Goal: Information Seeking & Learning: Find specific page/section

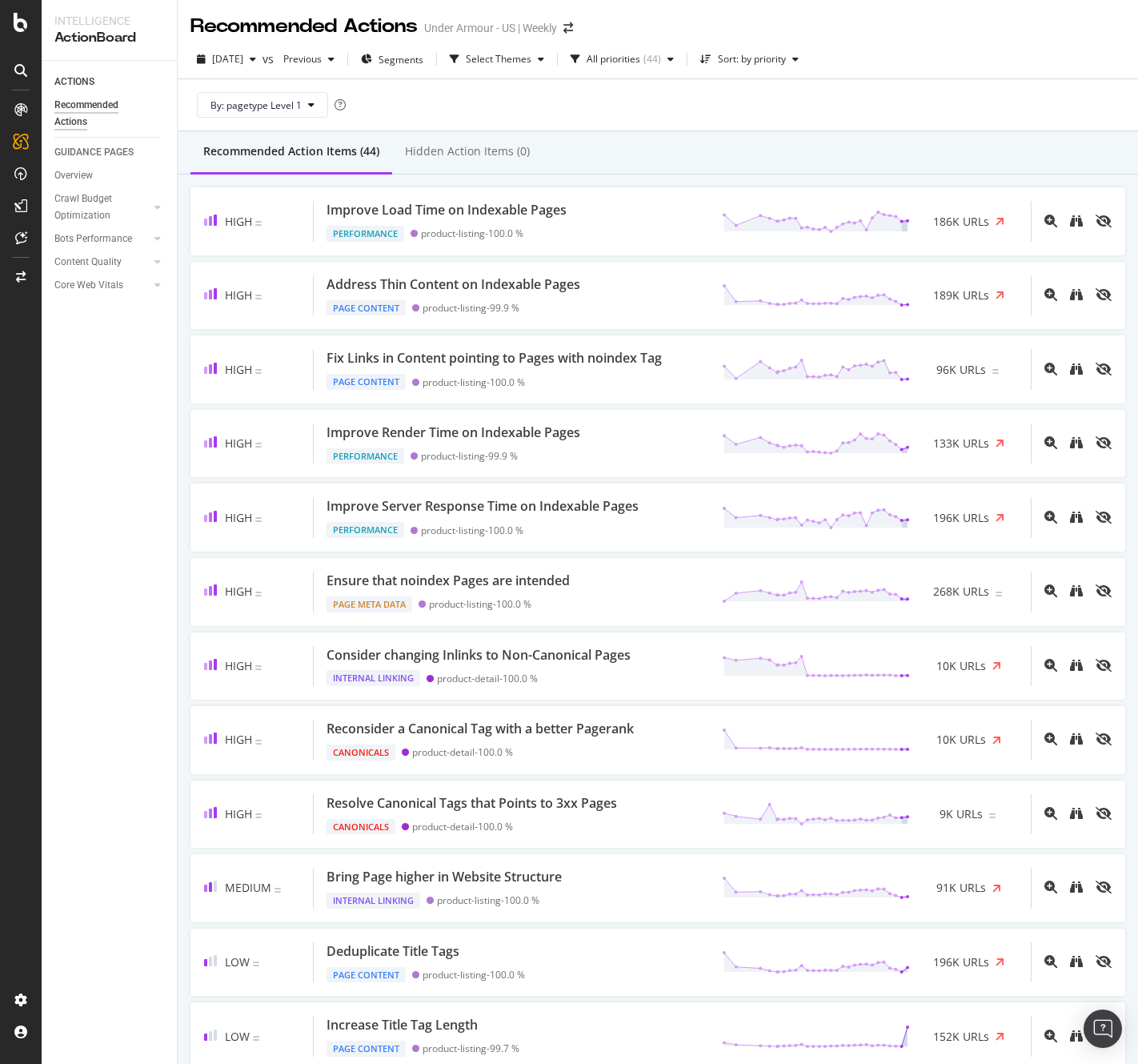
click at [120, 460] on div "ACTIONS Recommended Actions GUIDANCE PAGES Overview Crawl Budget Optimization L…" at bounding box center [109, 563] width 135 height 1003
click at [573, 29] on icon "arrow-right-arrow-left" at bounding box center [569, 28] width 10 height 12
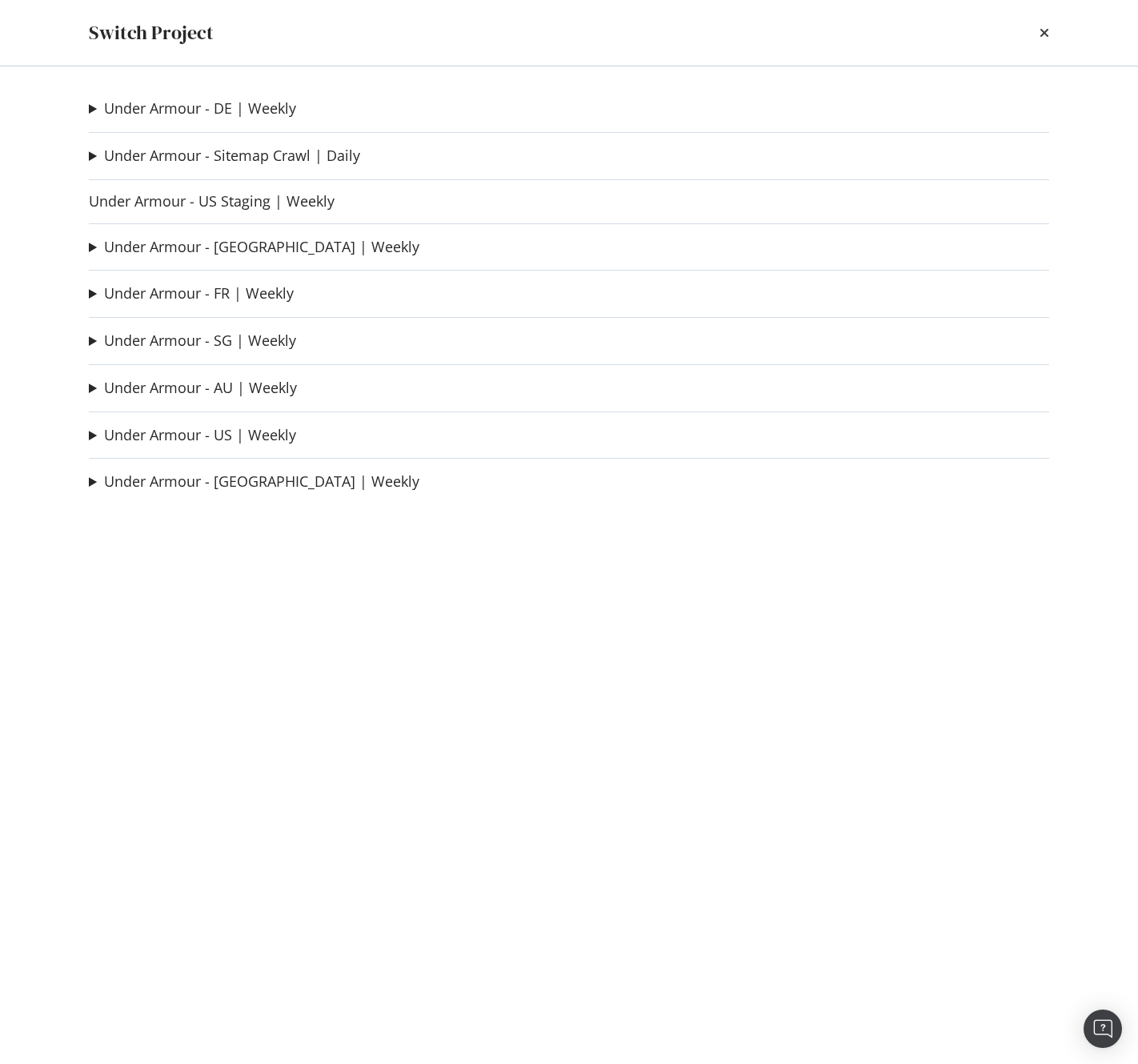
click at [91, 295] on summary "Under Armour - FR | Weekly" at bounding box center [191, 293] width 205 height 20
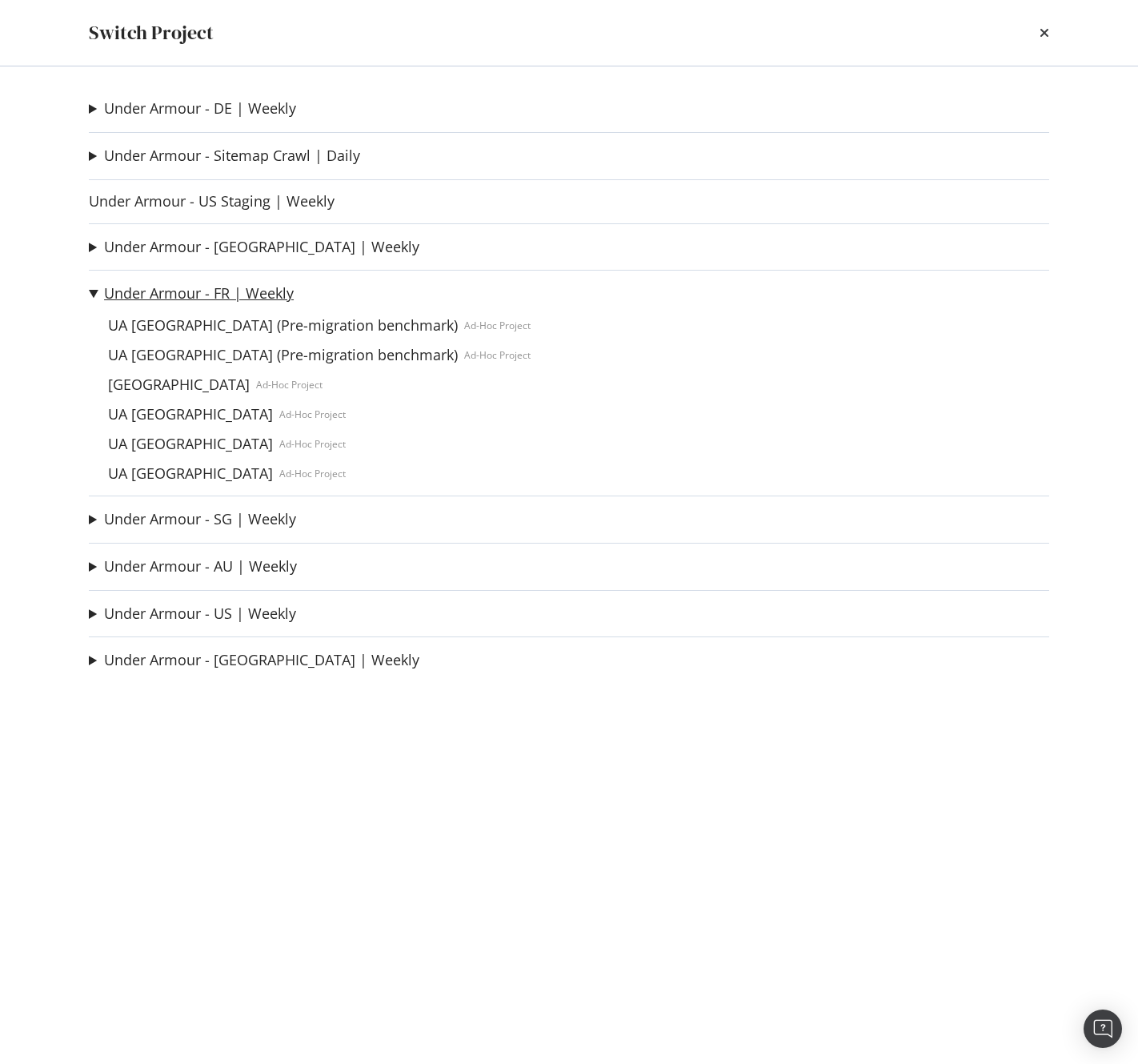
click at [214, 285] on link "Under Armour - FR | Weekly" at bounding box center [199, 293] width 190 height 16
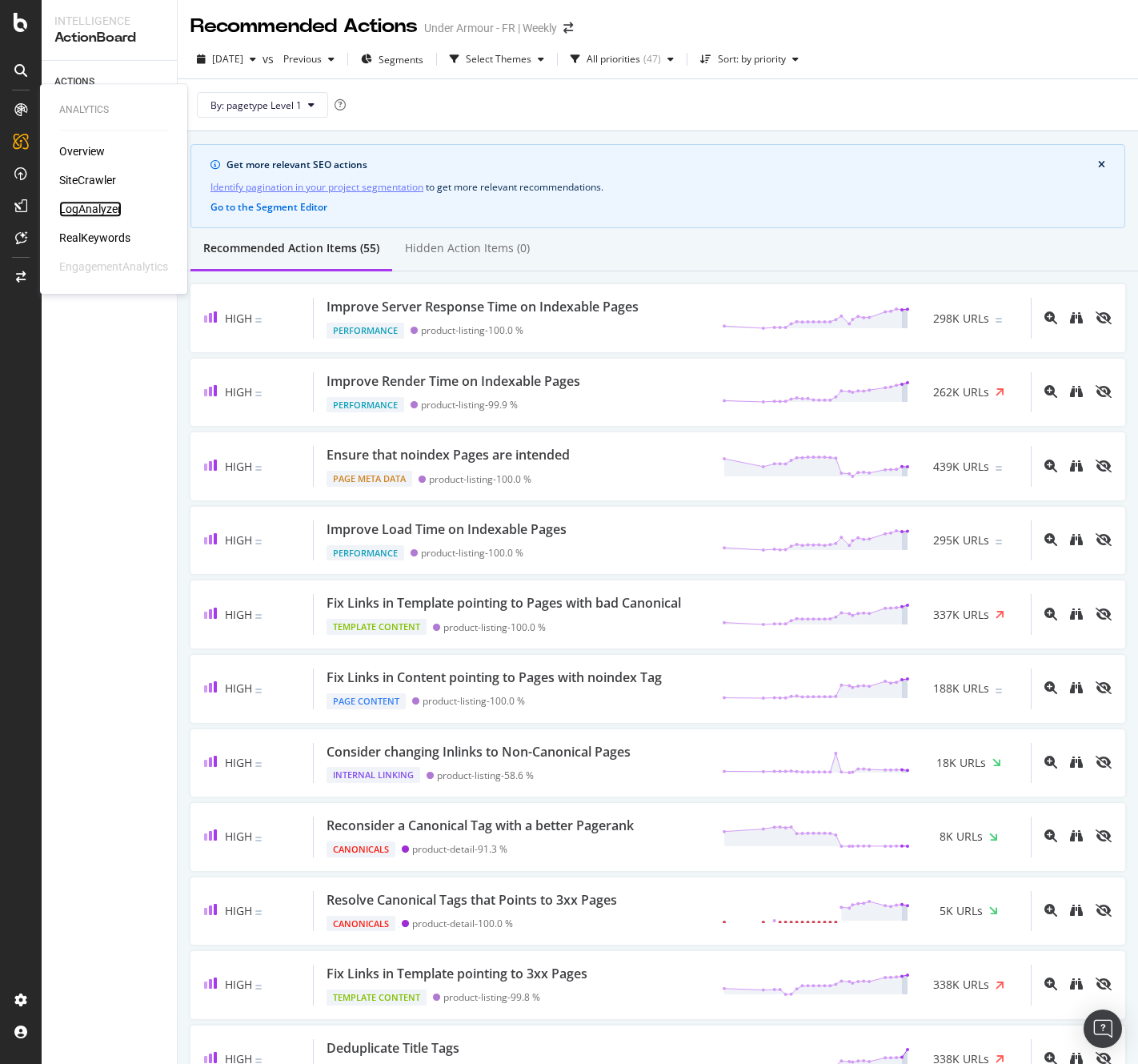
click at [93, 210] on div "LogAnalyzer" at bounding box center [90, 209] width 62 height 16
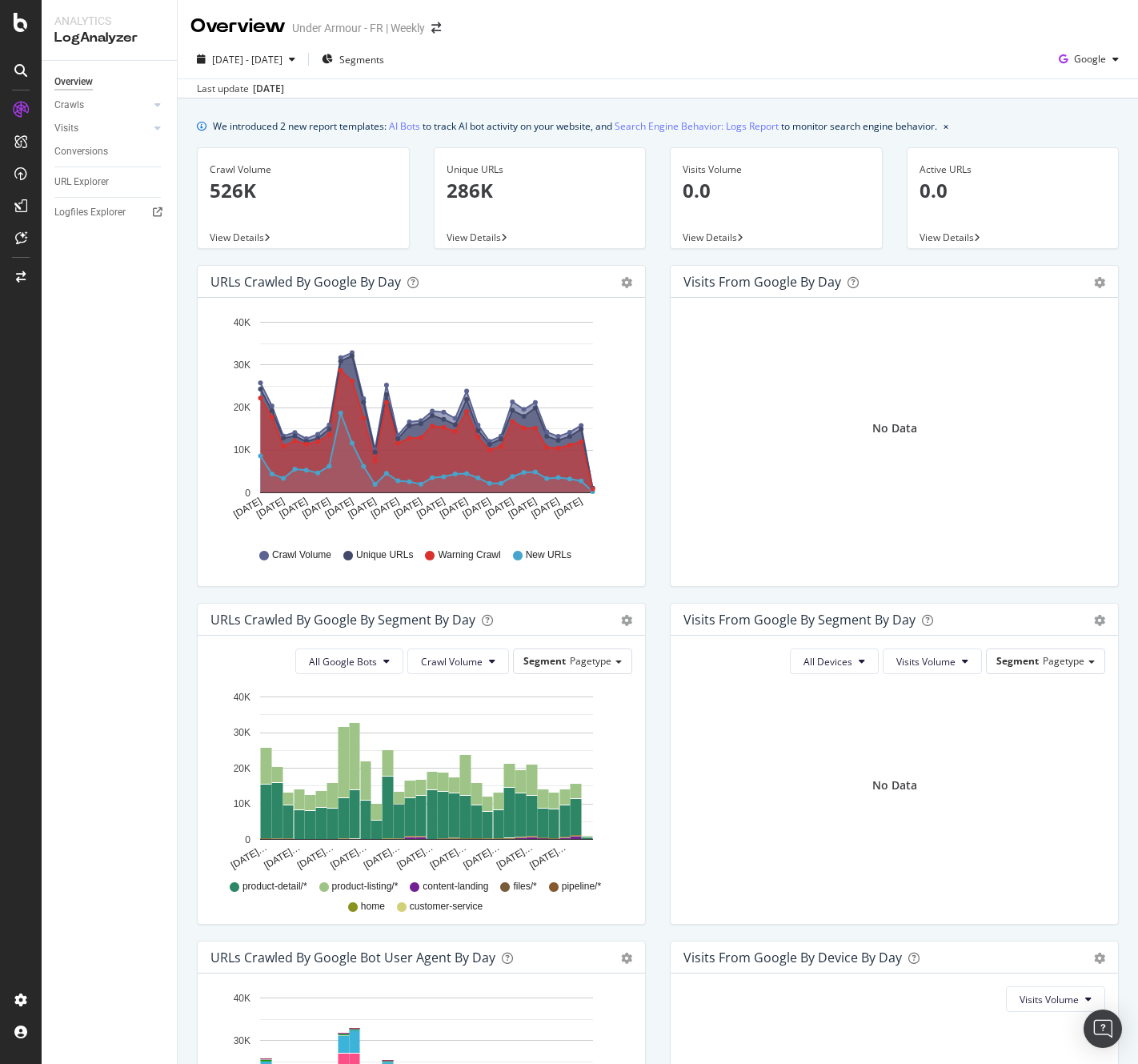
click at [226, 191] on p "526K" at bounding box center [303, 190] width 187 height 27
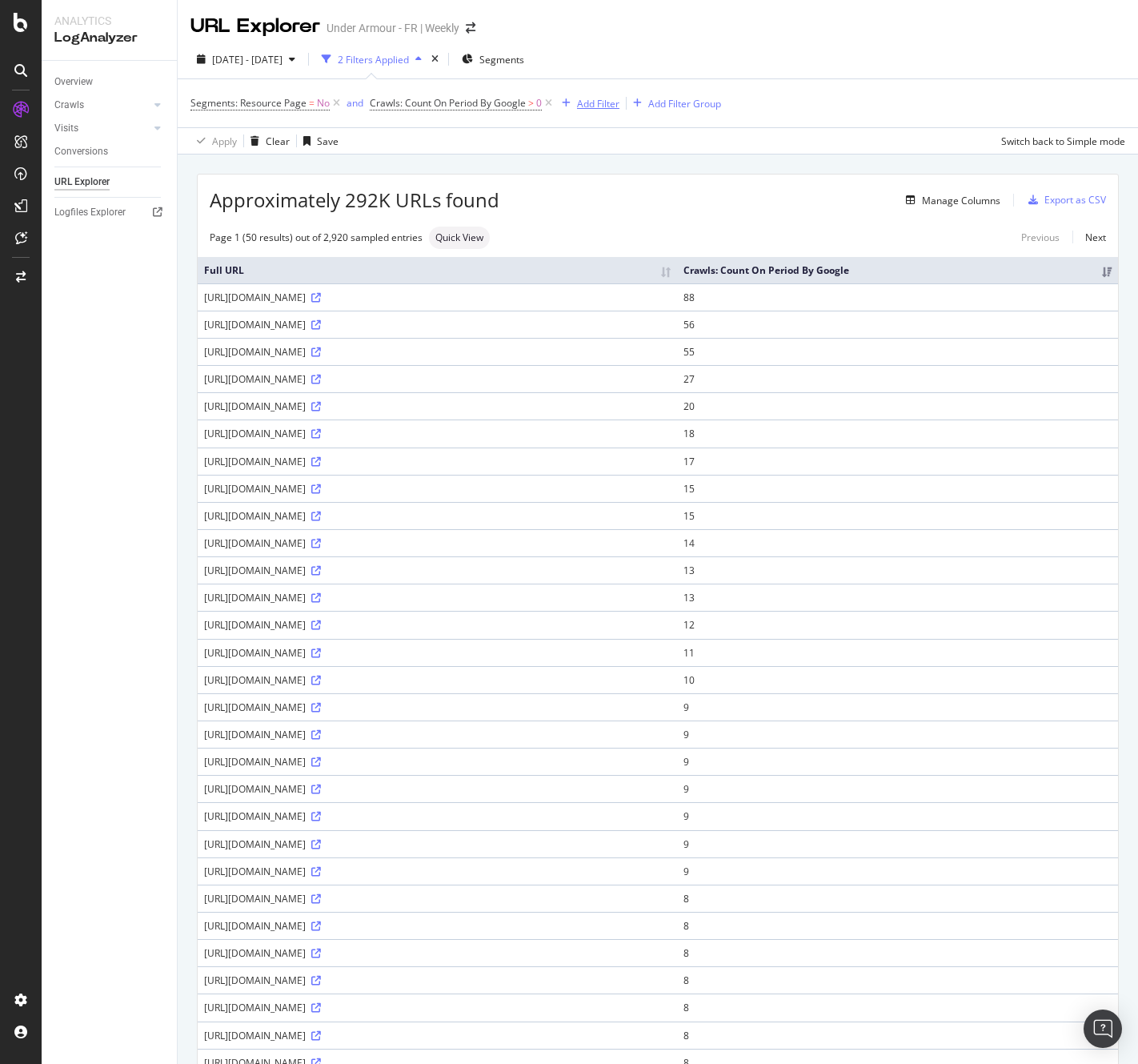
click at [606, 107] on div "Add Filter" at bounding box center [599, 104] width 43 height 14
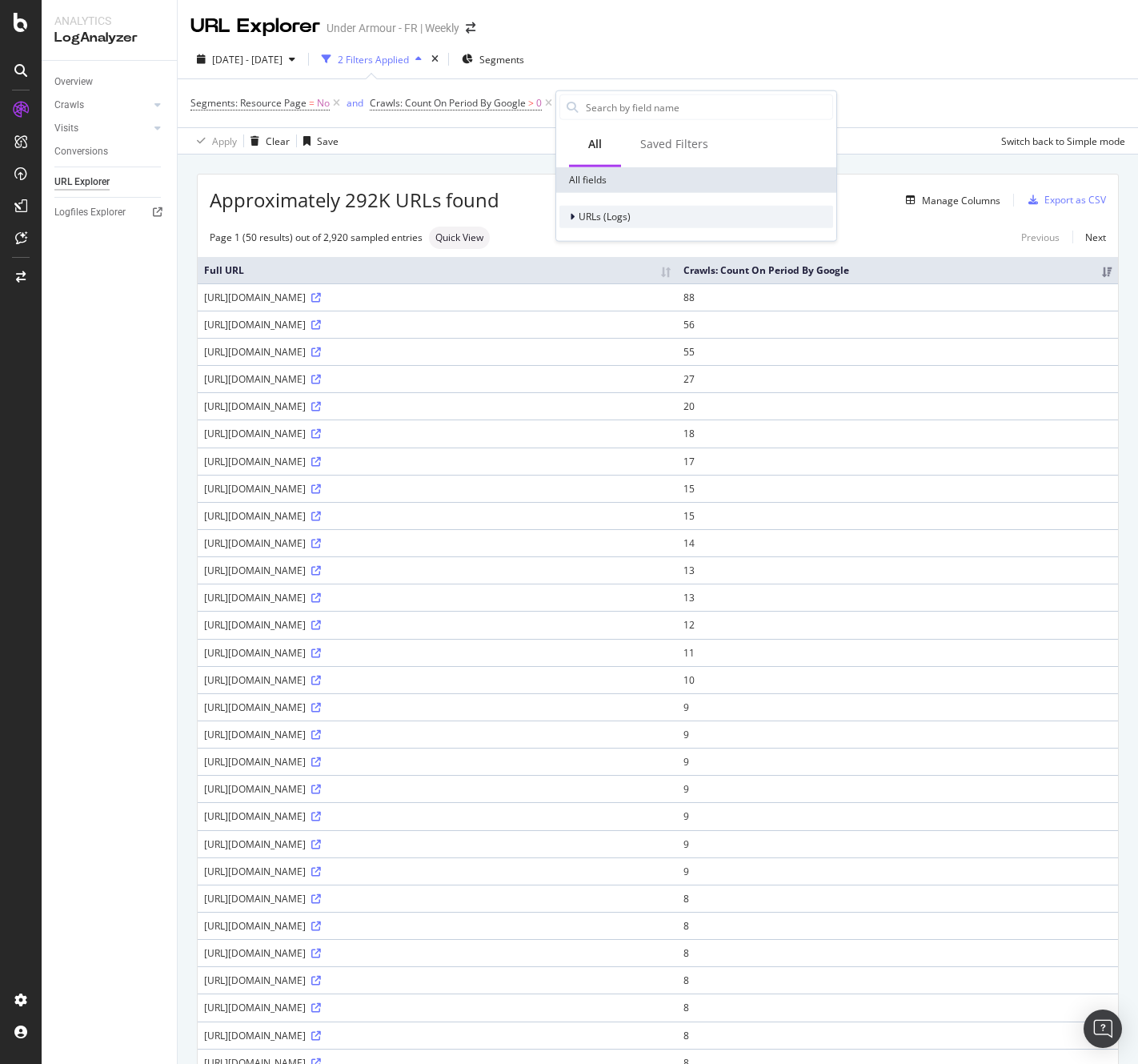
click at [589, 214] on span "URLs (Logs)" at bounding box center [605, 216] width 52 height 14
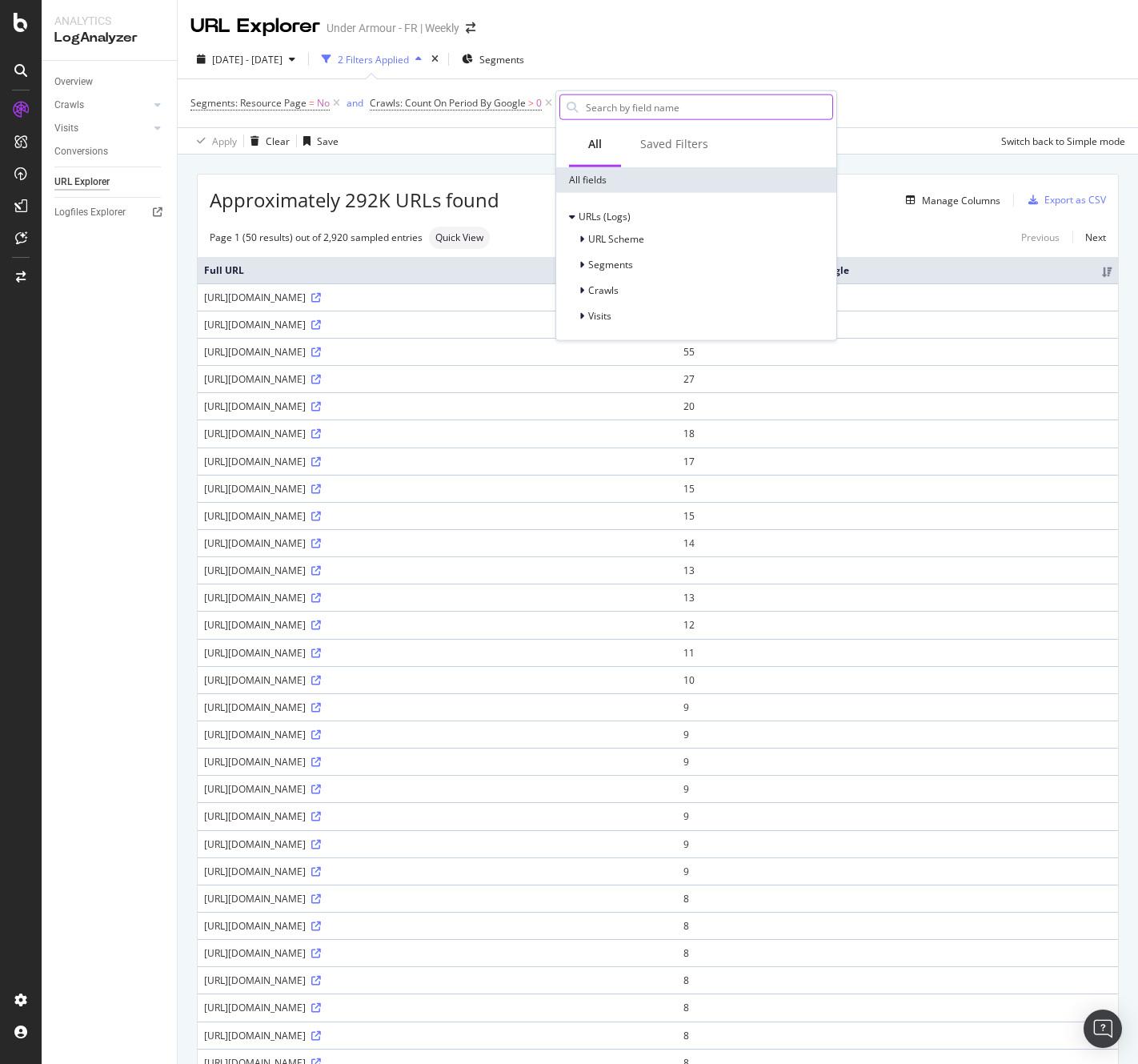
click at [599, 108] on input "text" at bounding box center [708, 107] width 248 height 24
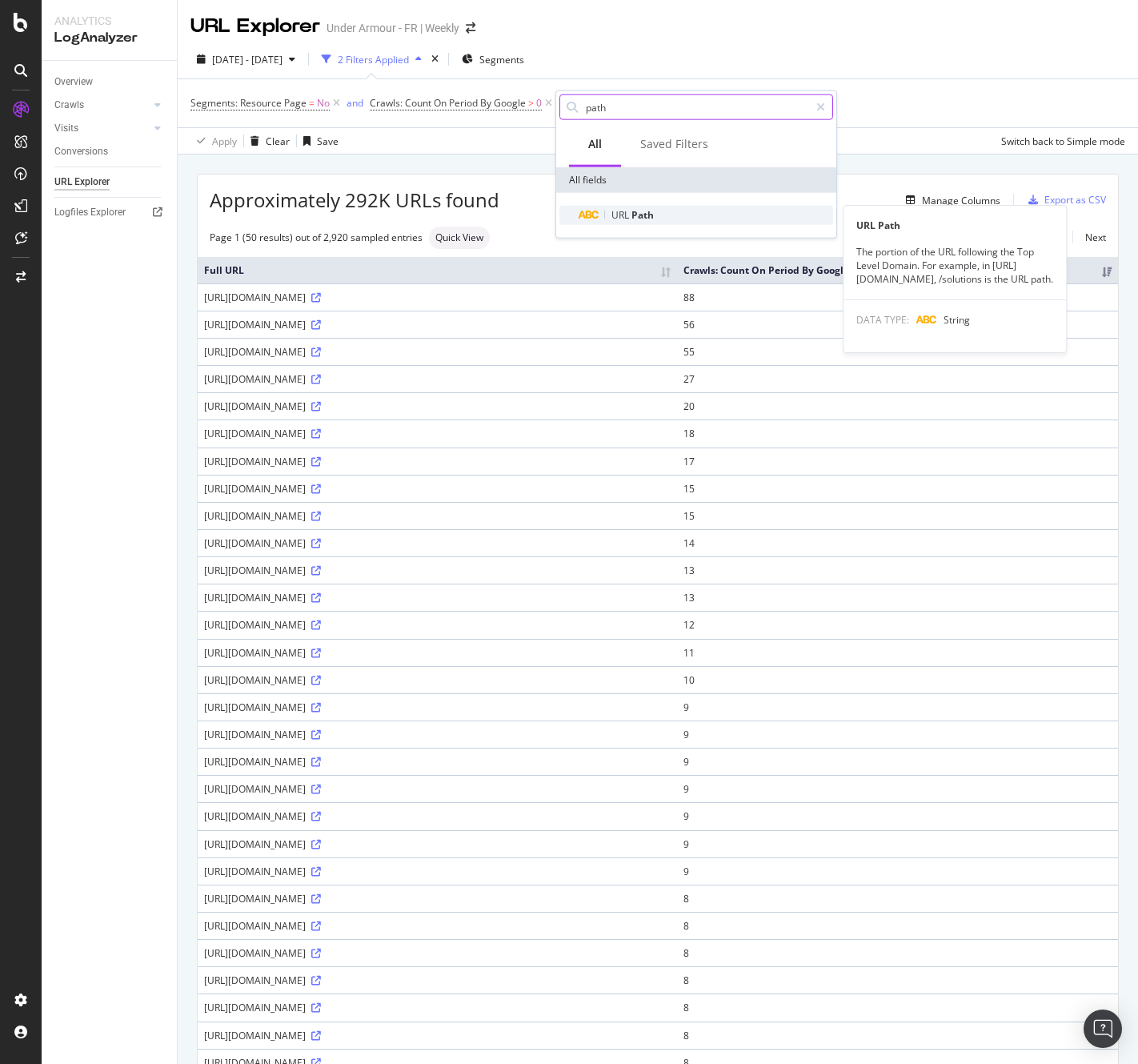
type input "path"
click at [623, 215] on span "URL" at bounding box center [621, 215] width 20 height 14
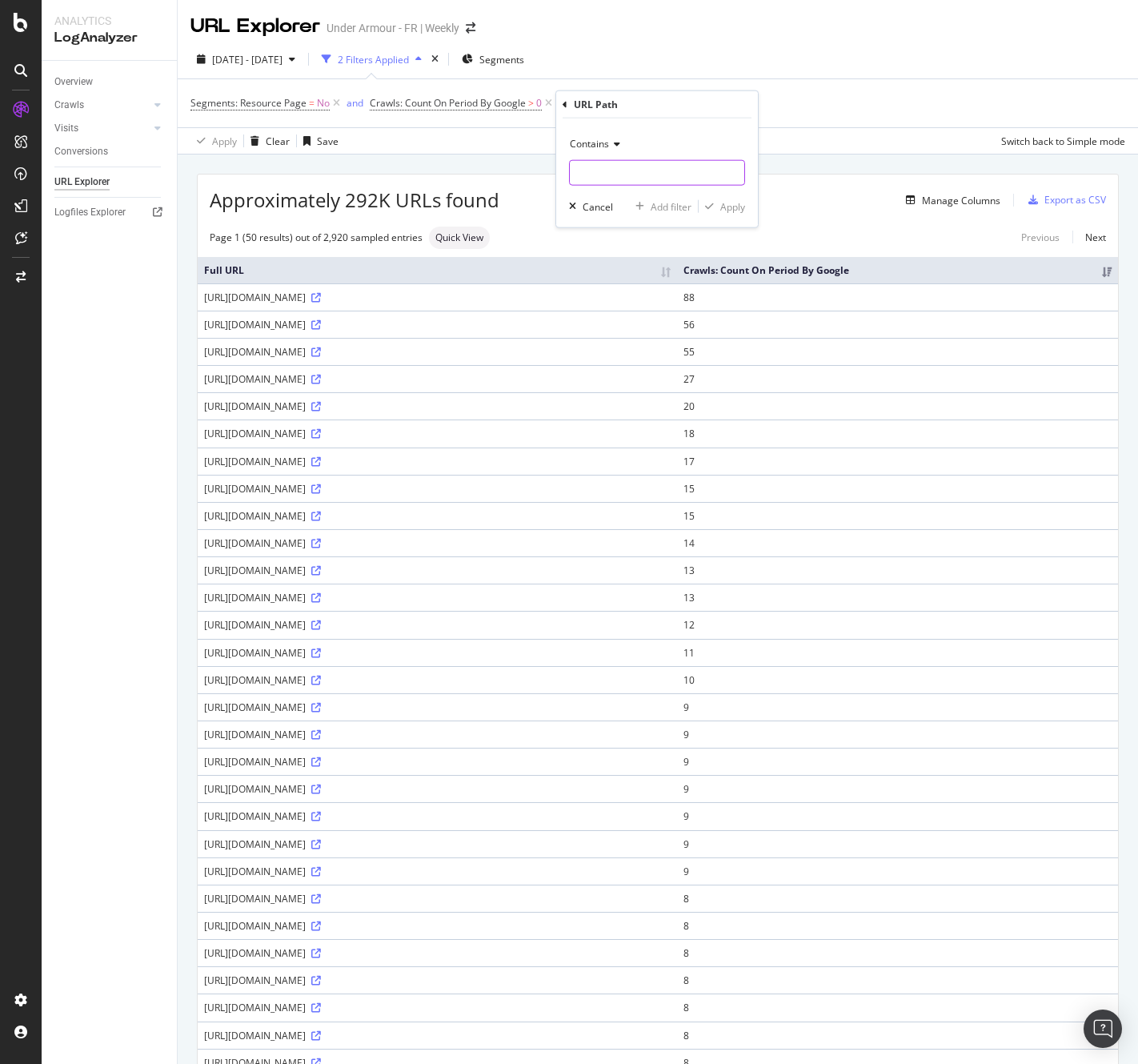
click at [601, 175] on input "text" at bounding box center [657, 173] width 175 height 25
type input "/fr-fr/"
click at [726, 204] on div "Apply" at bounding box center [733, 206] width 25 height 14
click at [478, 28] on span at bounding box center [471, 28] width 22 height 12
click at [472, 31] on icon "arrow-right-arrow-left" at bounding box center [471, 28] width 10 height 12
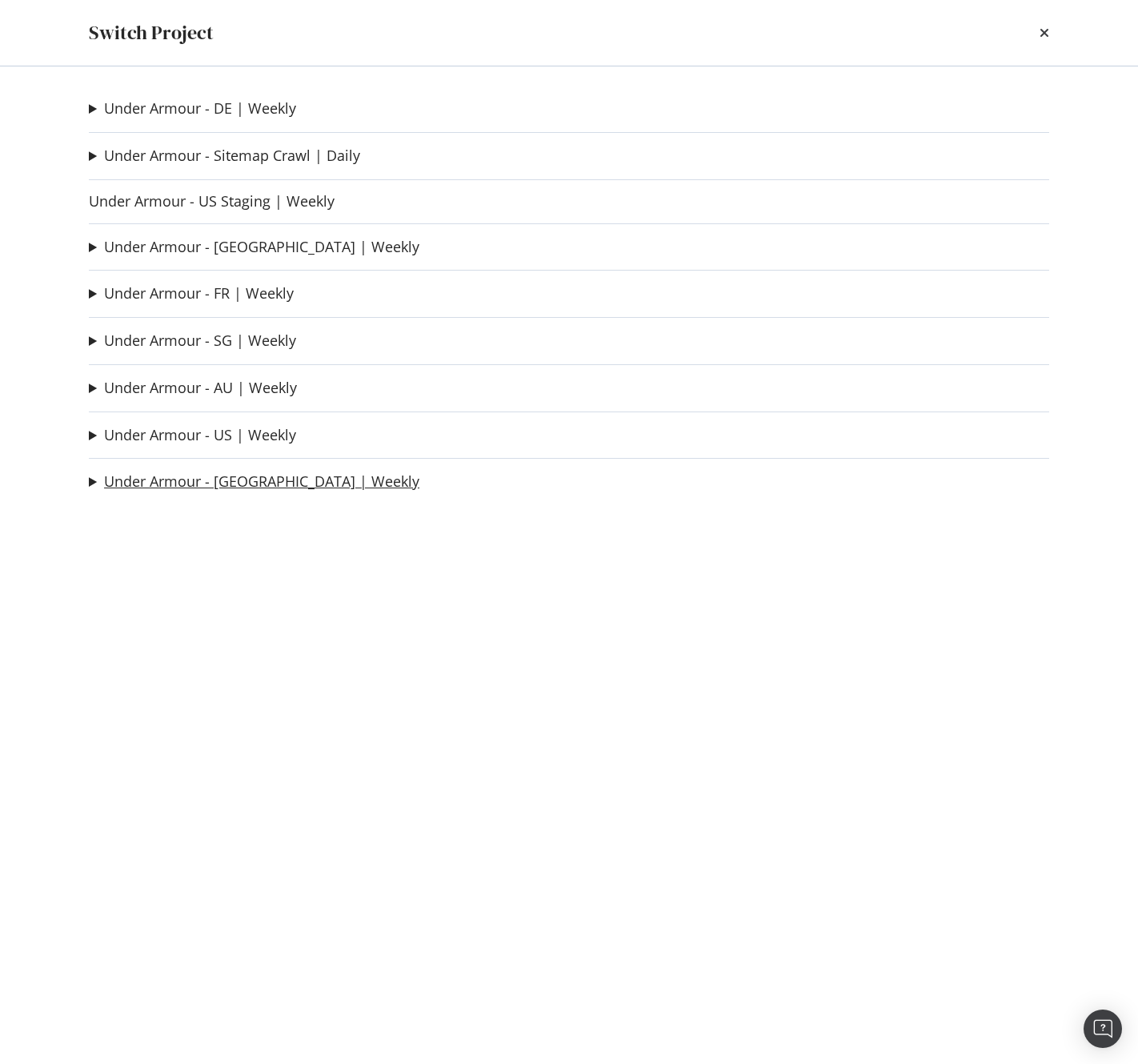
click at [153, 483] on link "Under Armour - CA | Weekly" at bounding box center [261, 481] width 315 height 16
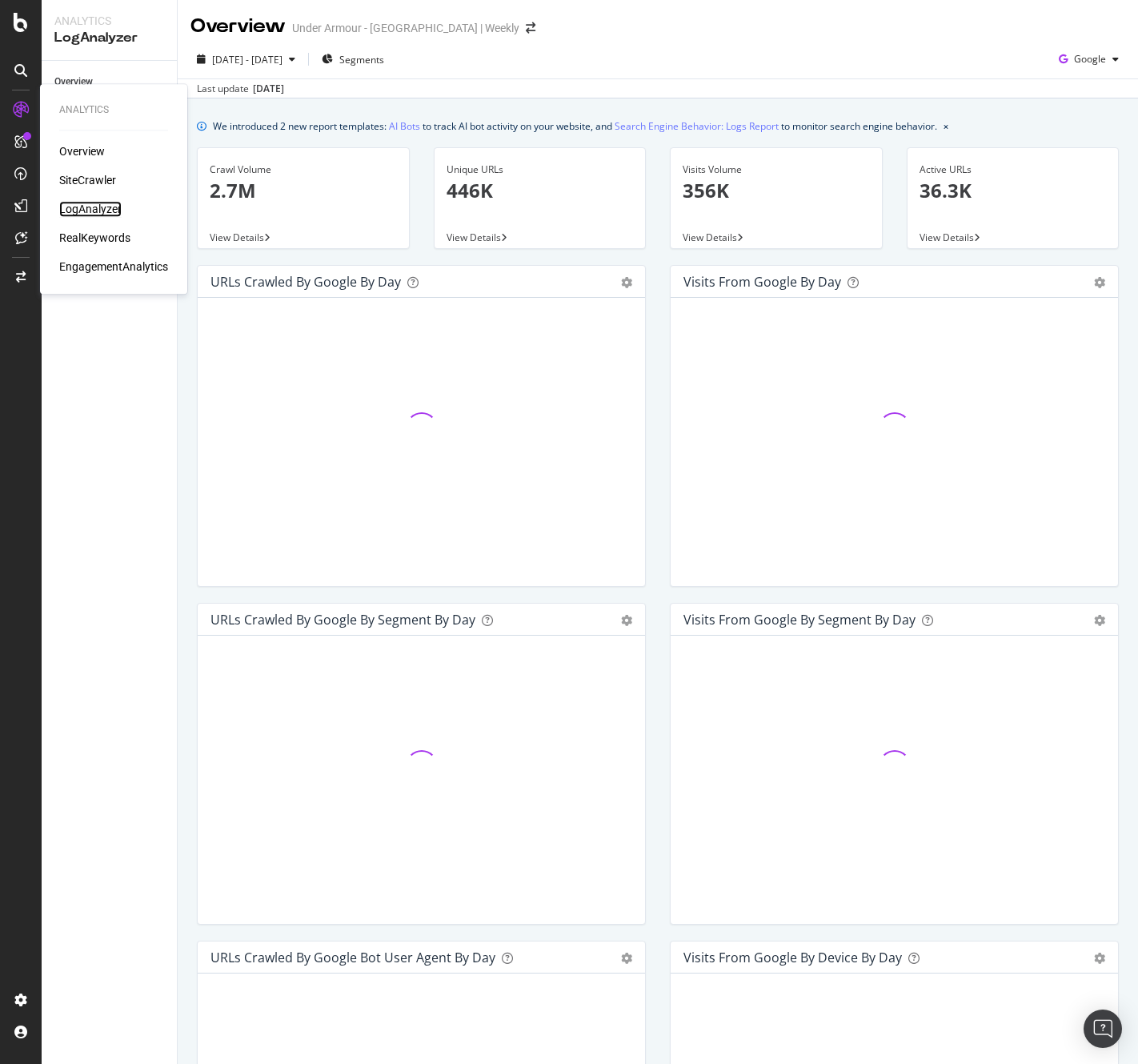
click at [86, 212] on div "LogAnalyzer" at bounding box center [90, 209] width 62 height 16
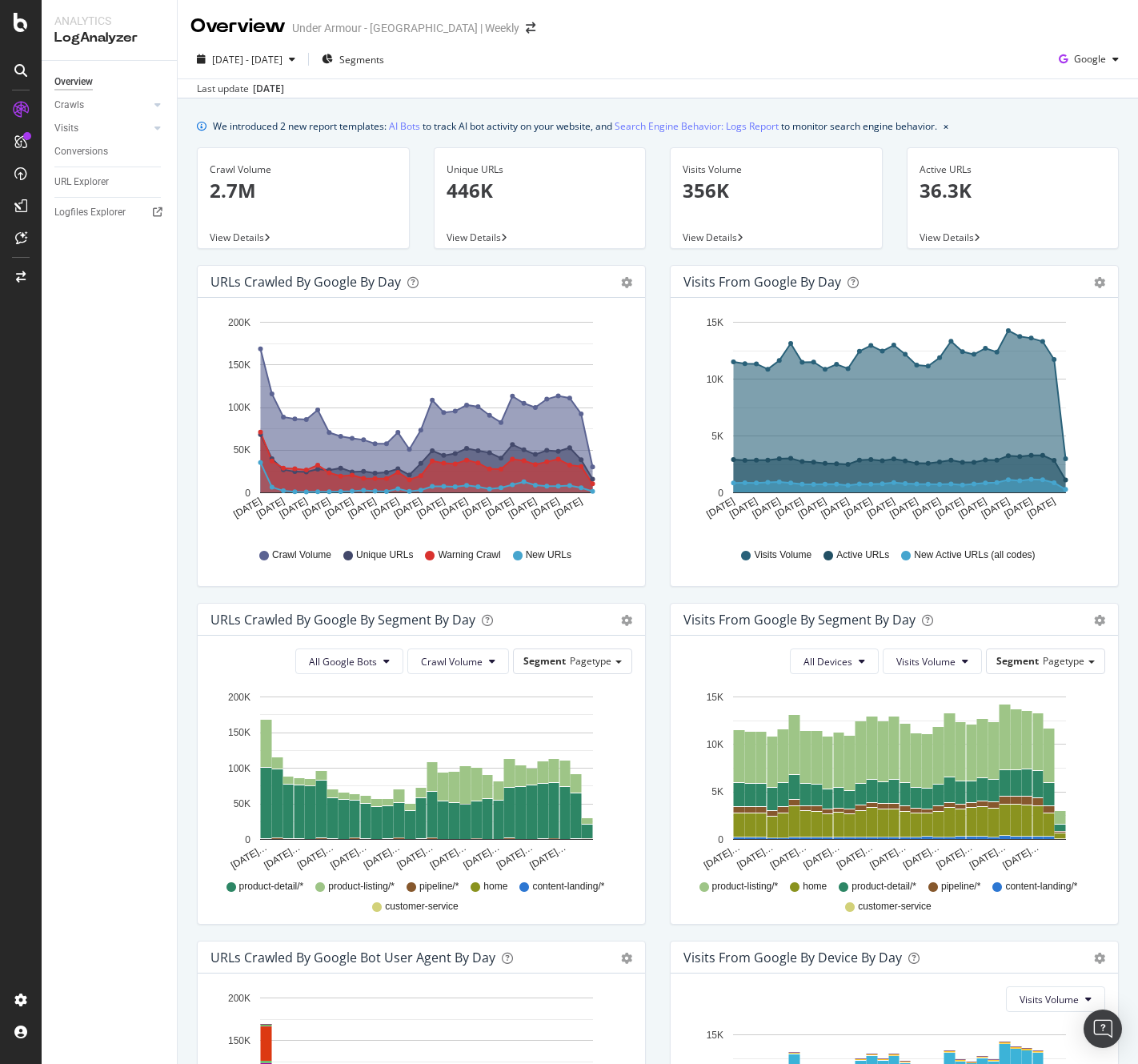
click at [246, 191] on p "2.7M" at bounding box center [303, 190] width 187 height 27
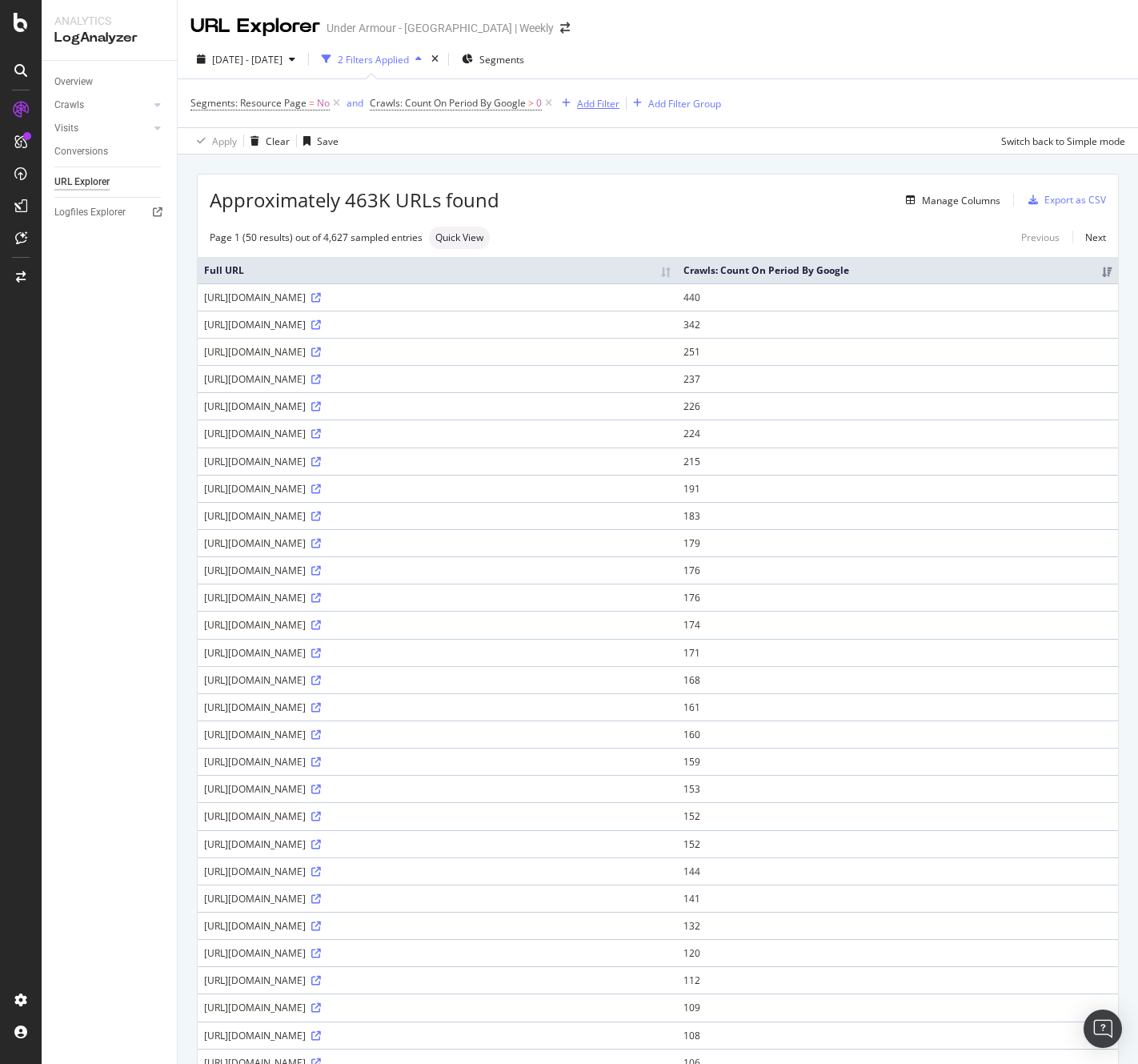
click at [602, 103] on div "Add Filter" at bounding box center [599, 104] width 43 height 14
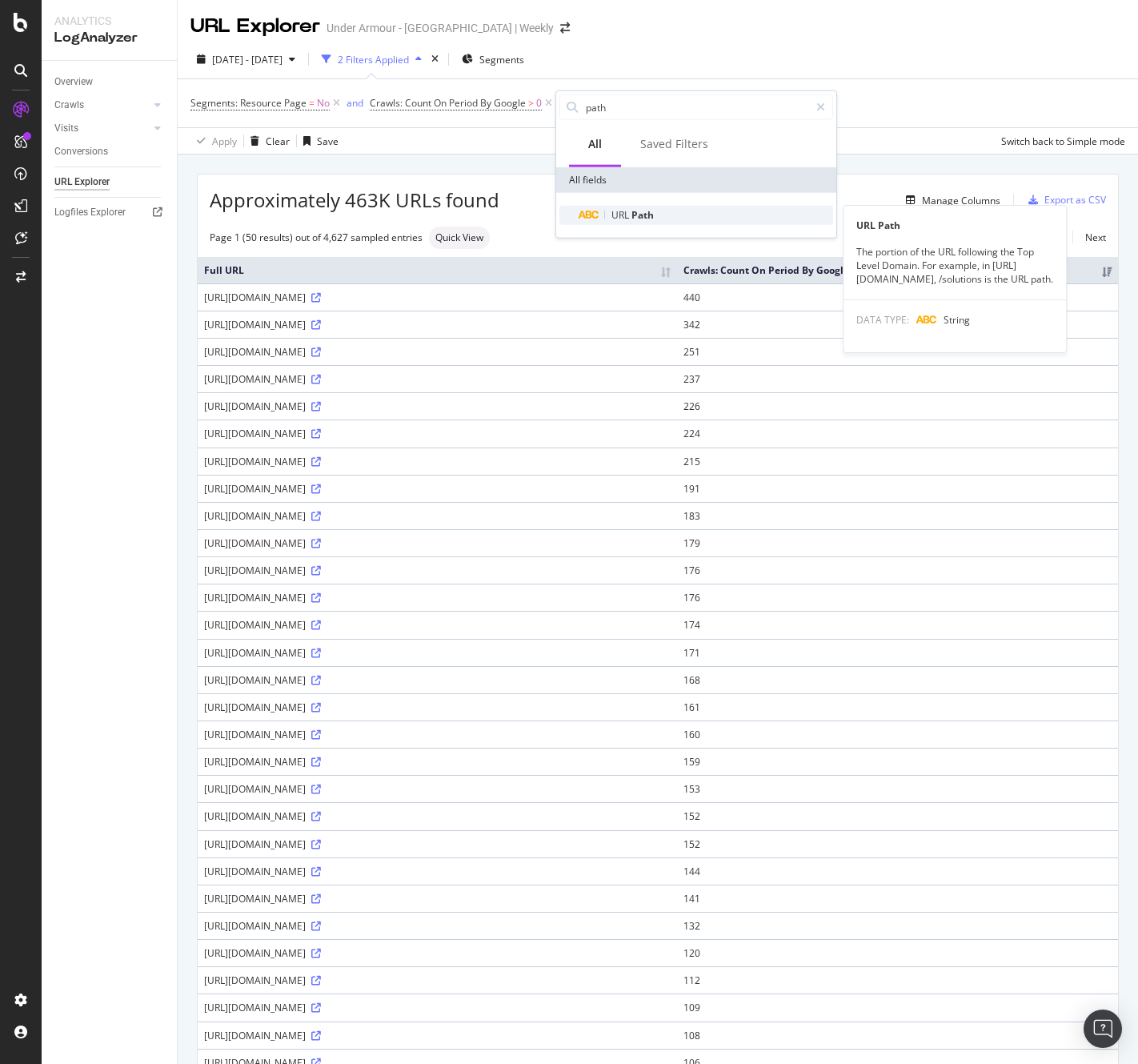
type input "path"
click at [635, 206] on div "URL Path" at bounding box center [706, 215] width 254 height 19
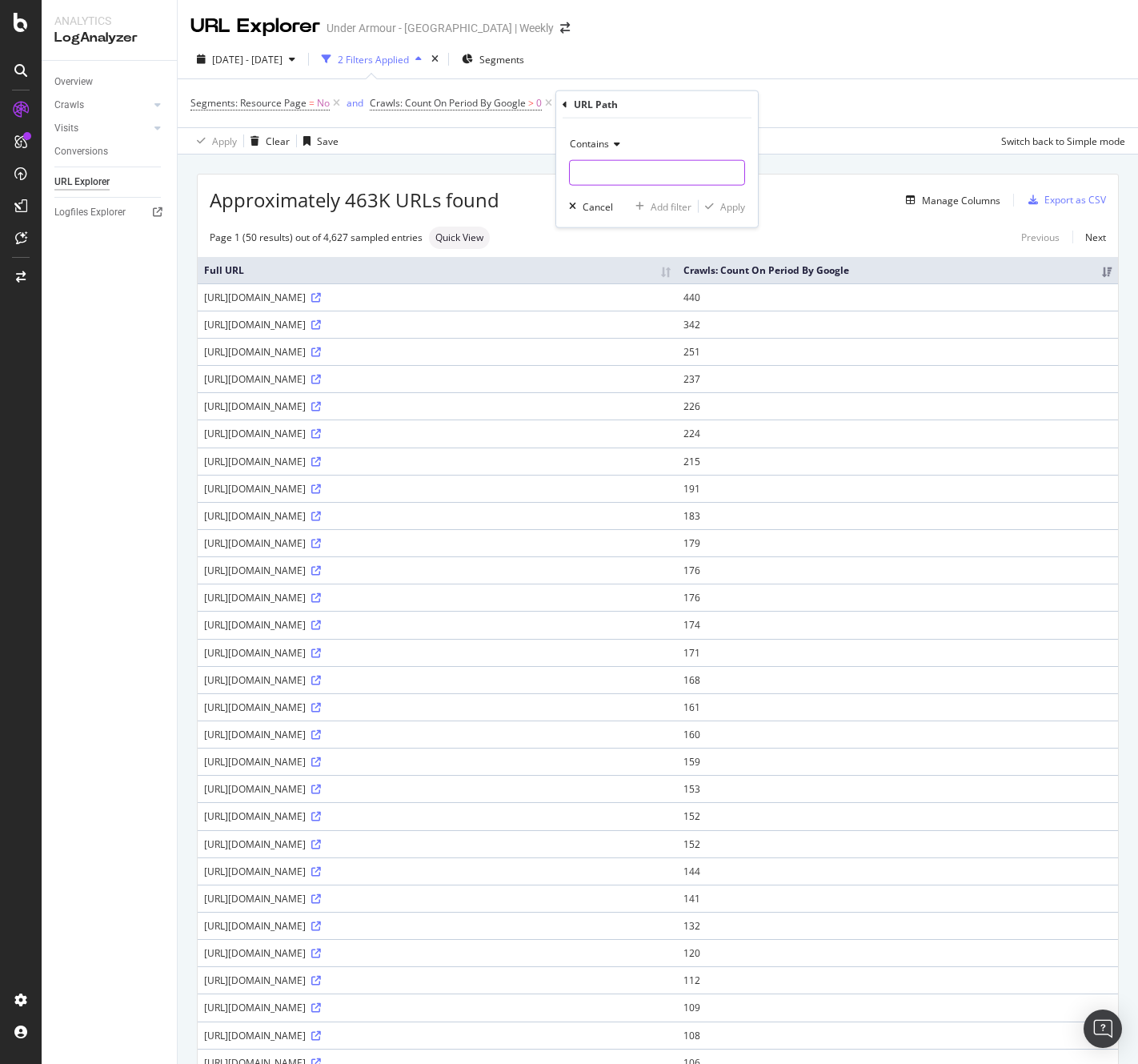
click at [622, 177] on input "text" at bounding box center [657, 173] width 175 height 25
type input "/en-ca/"
click at [725, 209] on div "Apply" at bounding box center [733, 206] width 25 height 14
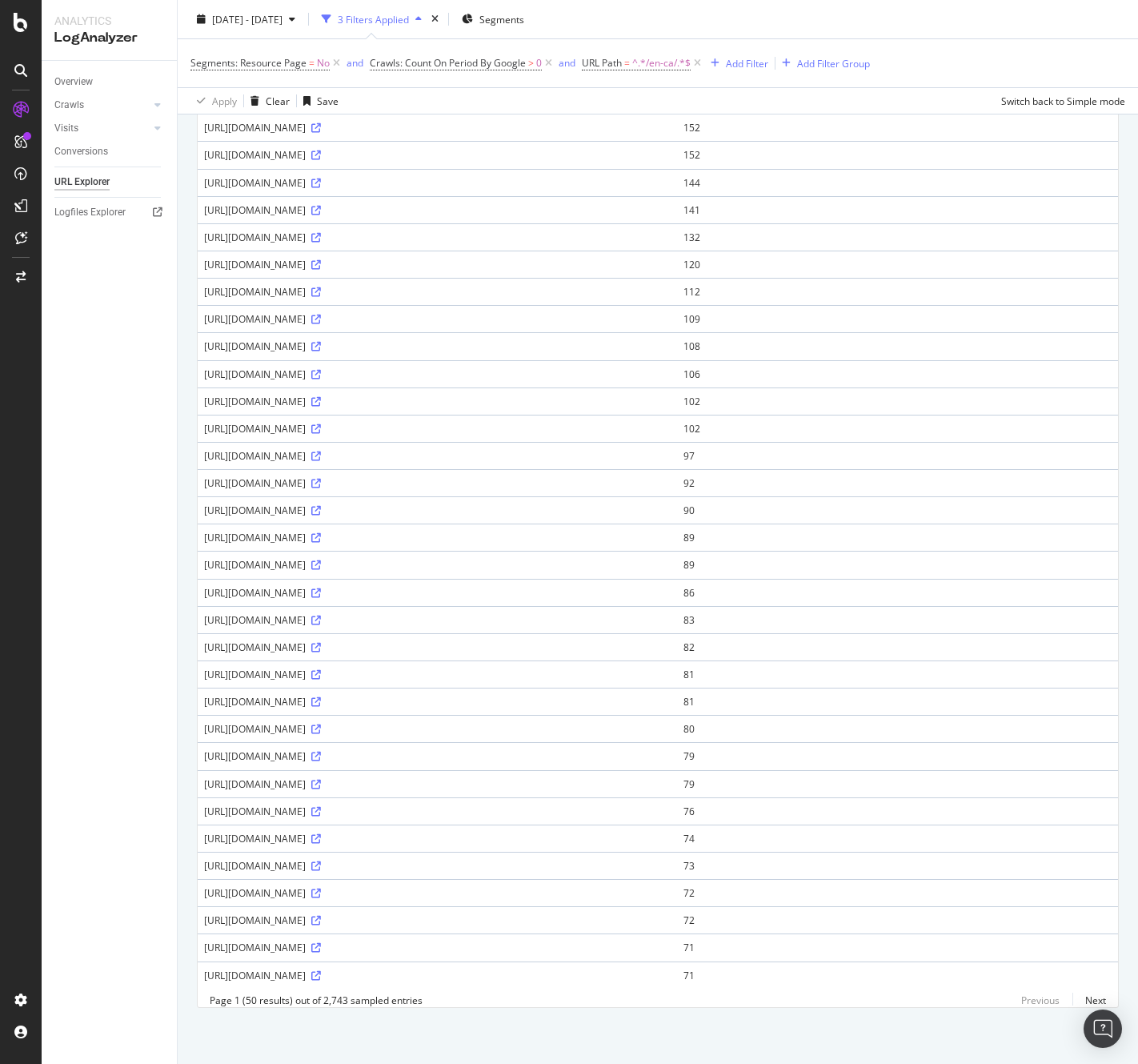
scroll to position [1261, 0]
click at [1084, 998] on link "Next" at bounding box center [1089, 1000] width 34 height 23
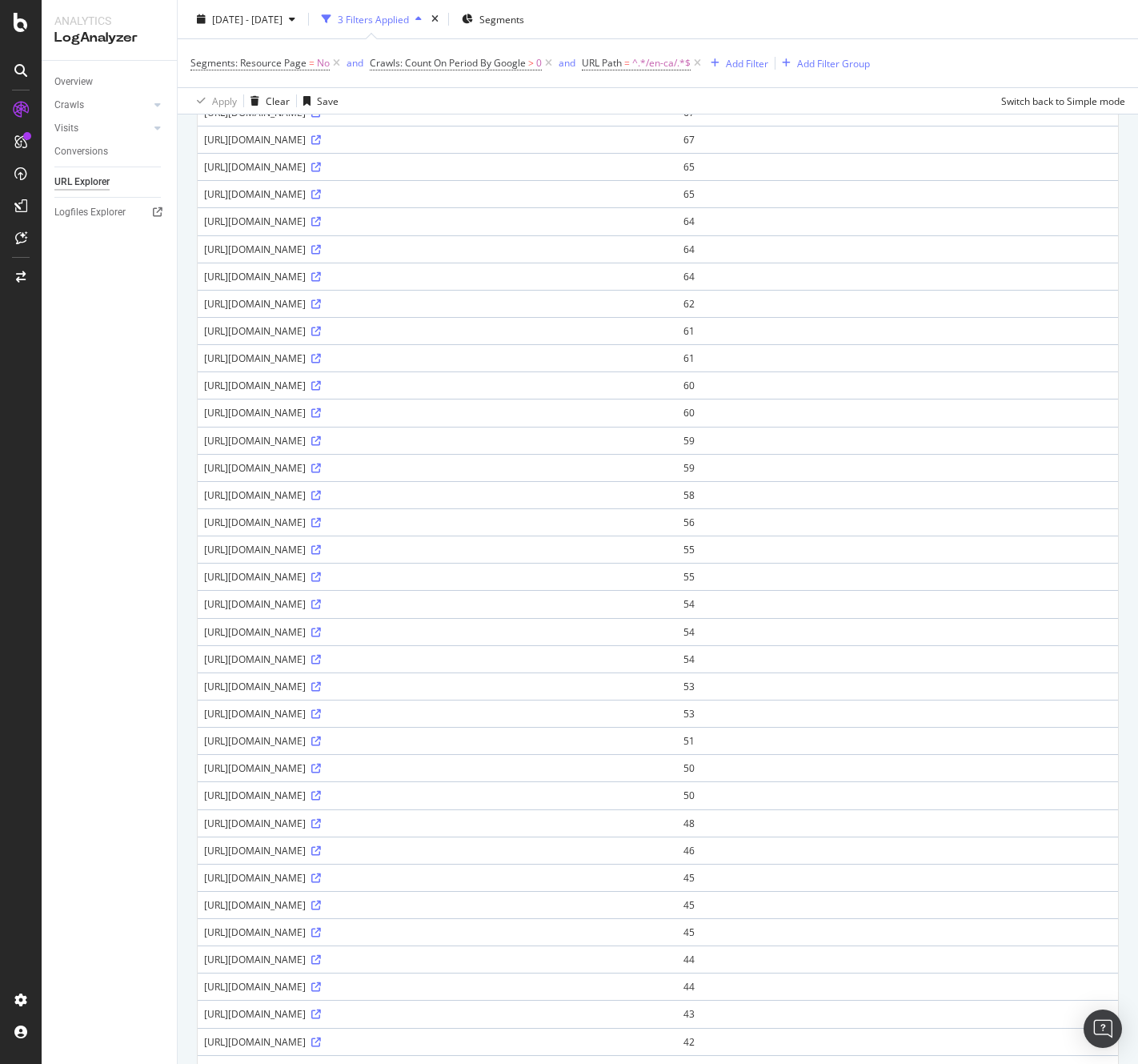
scroll to position [0, 0]
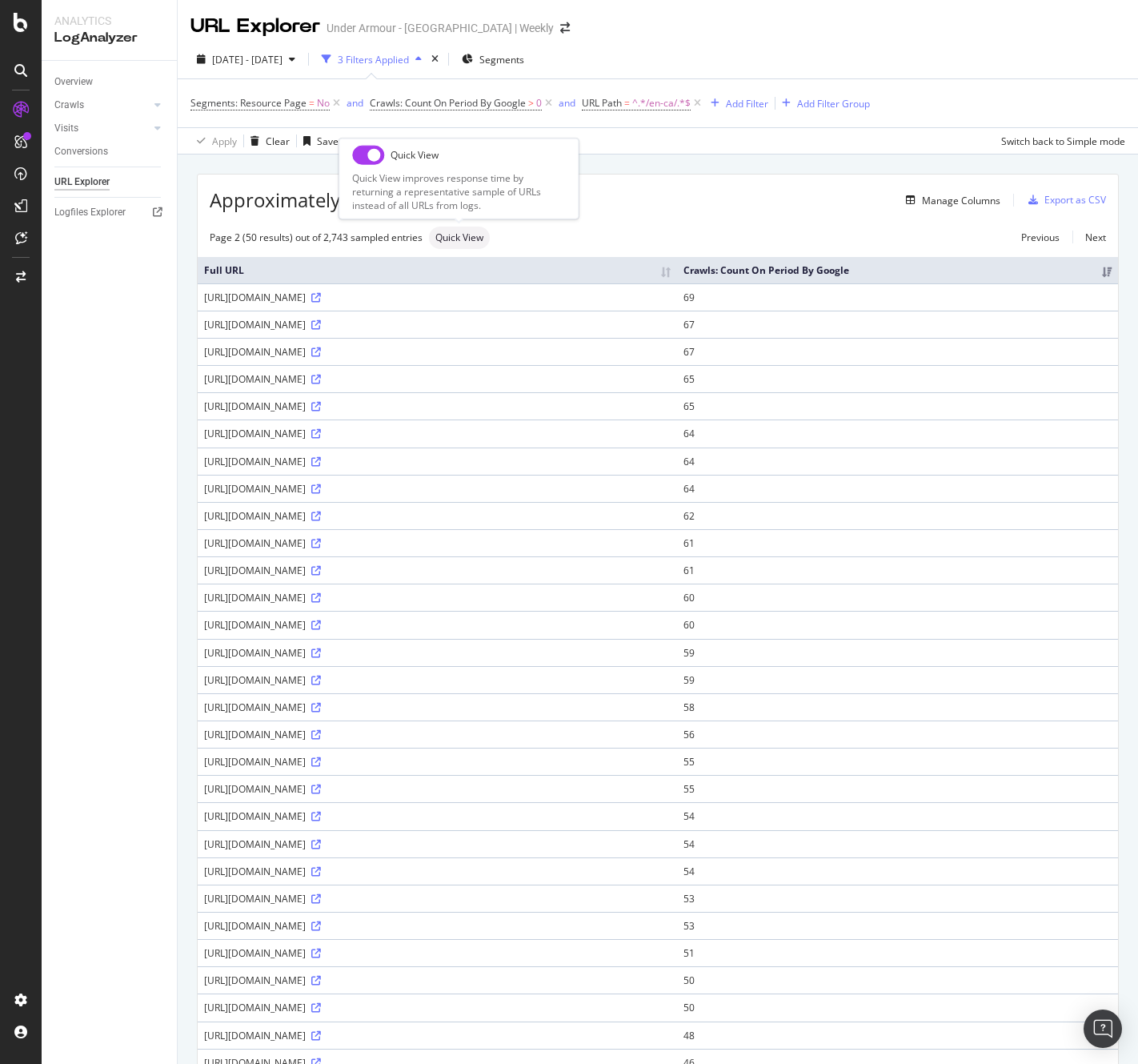
click at [456, 236] on span "Quick View" at bounding box center [460, 238] width 49 height 10
click at [685, 192] on div "Manage Columns" at bounding box center [750, 200] width 501 height 19
click at [653, 104] on span "^.*/en-ca/.*$" at bounding box center [662, 103] width 58 height 22
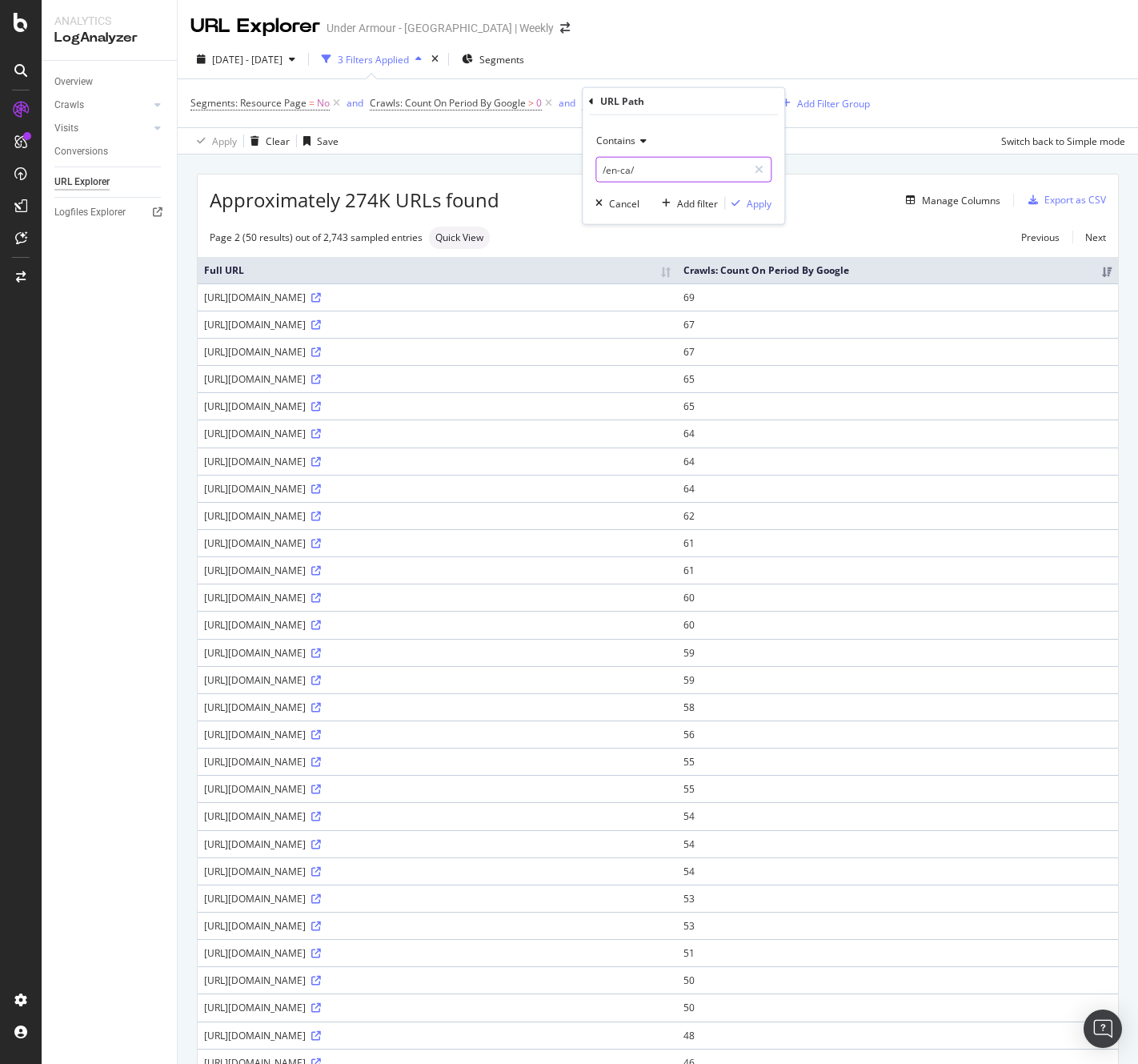
click at [652, 164] on input "/en-ca/" at bounding box center [672, 170] width 151 height 25
type input "/en-ca/en-ca/"
click at [755, 204] on div "Apply" at bounding box center [760, 203] width 25 height 14
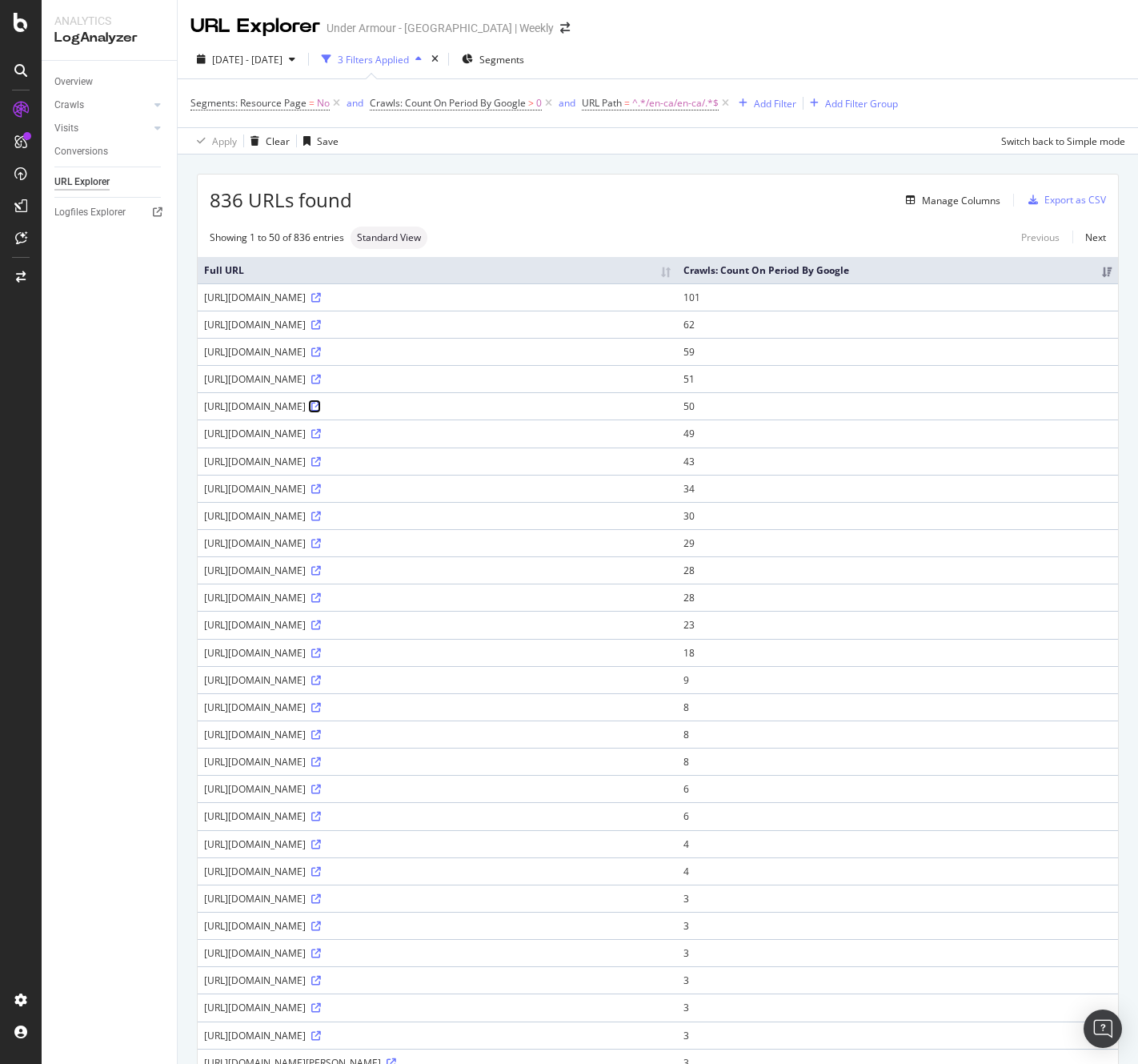
click at [321, 404] on icon at bounding box center [316, 406] width 10 height 10
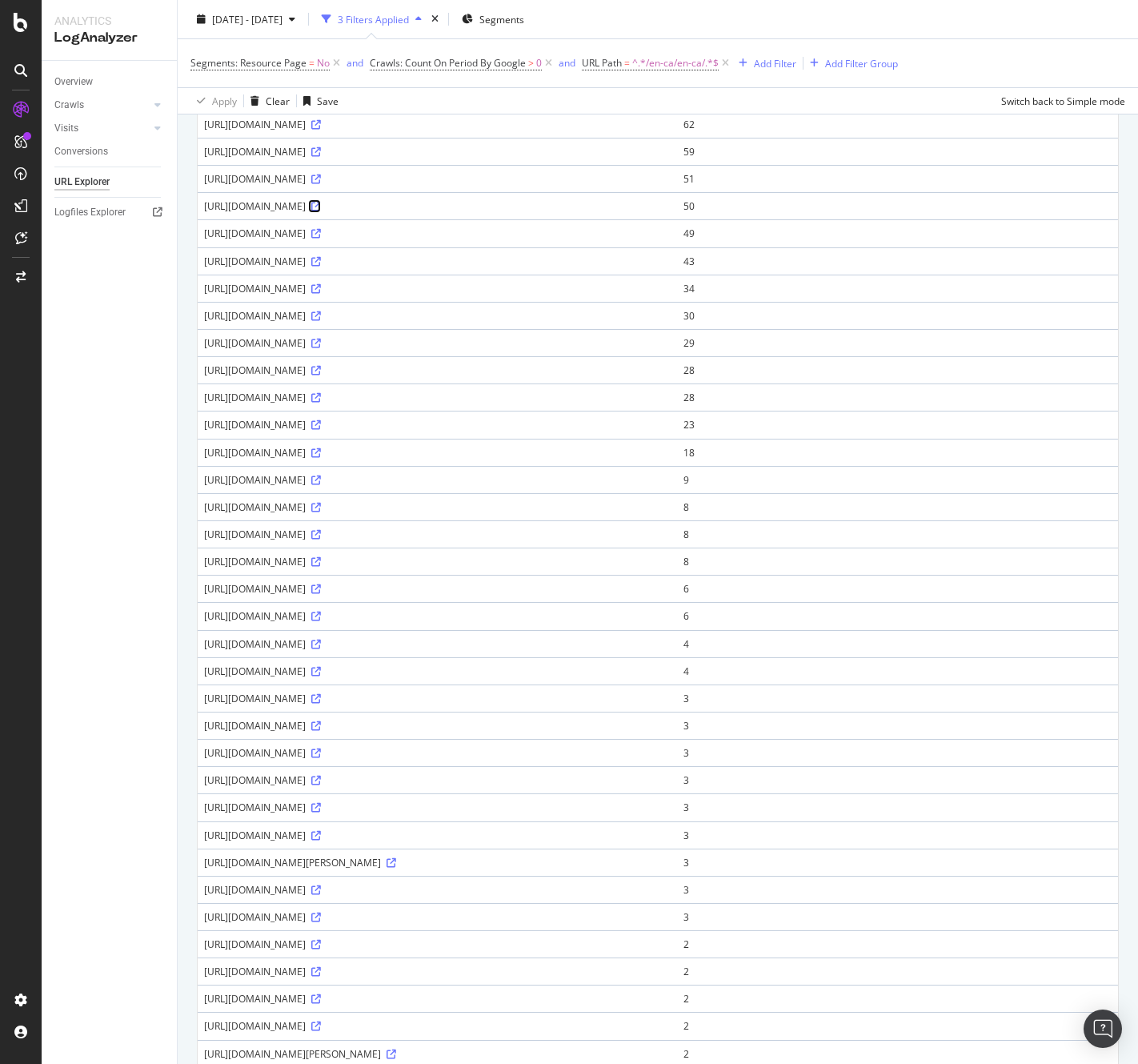
scroll to position [220, 0]
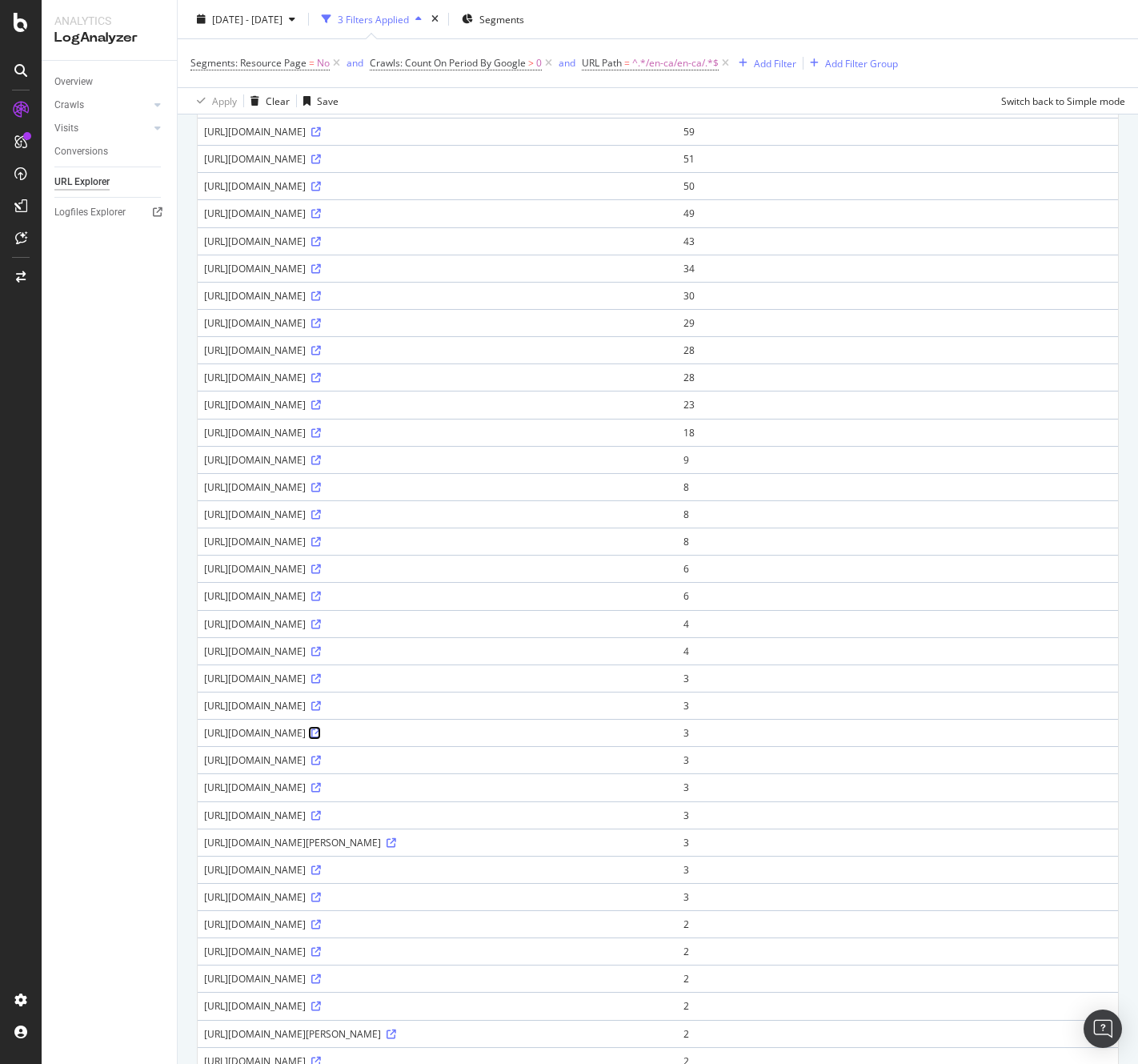
click at [321, 728] on icon at bounding box center [316, 733] width 10 height 10
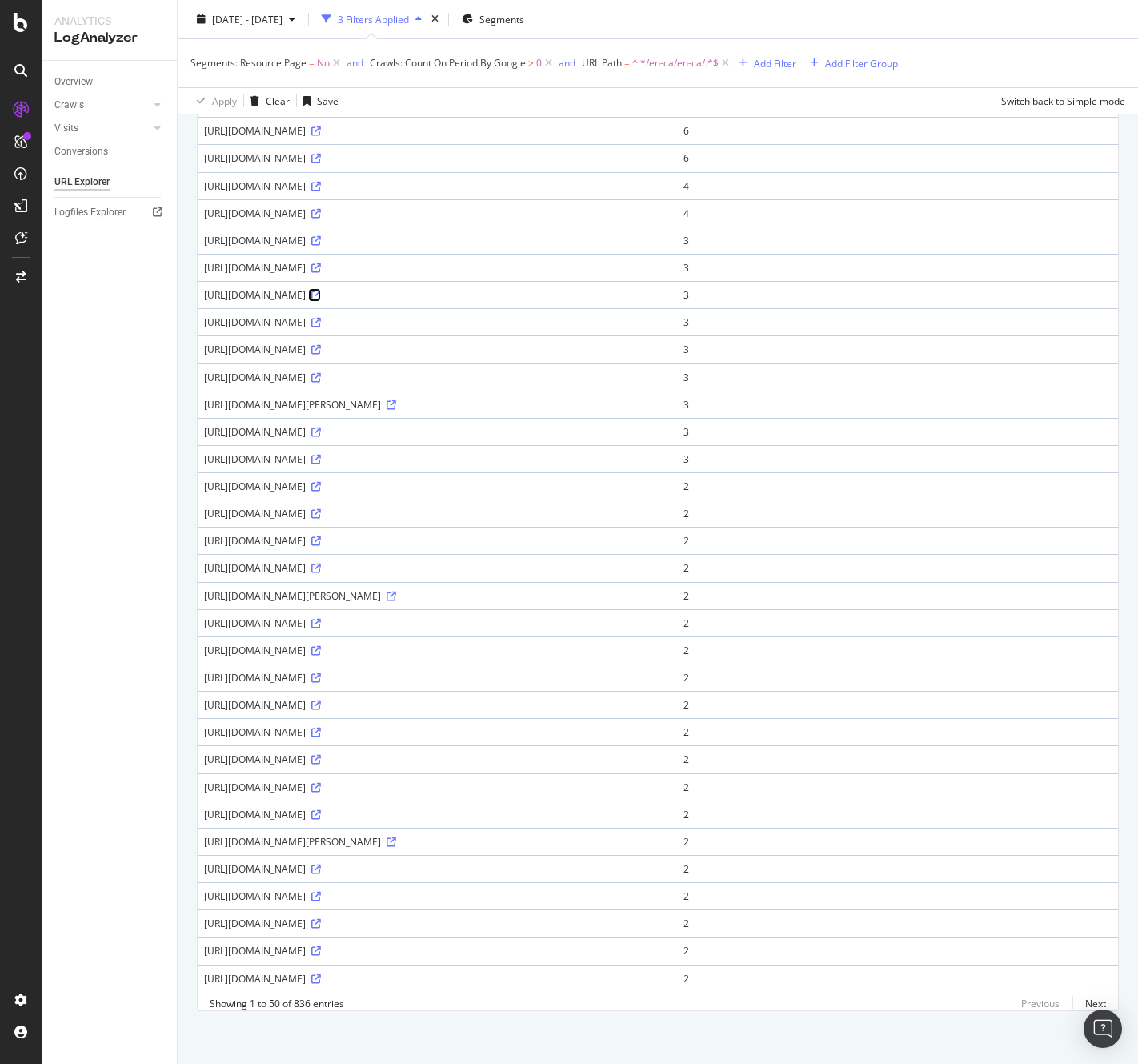
scroll to position [0, 0]
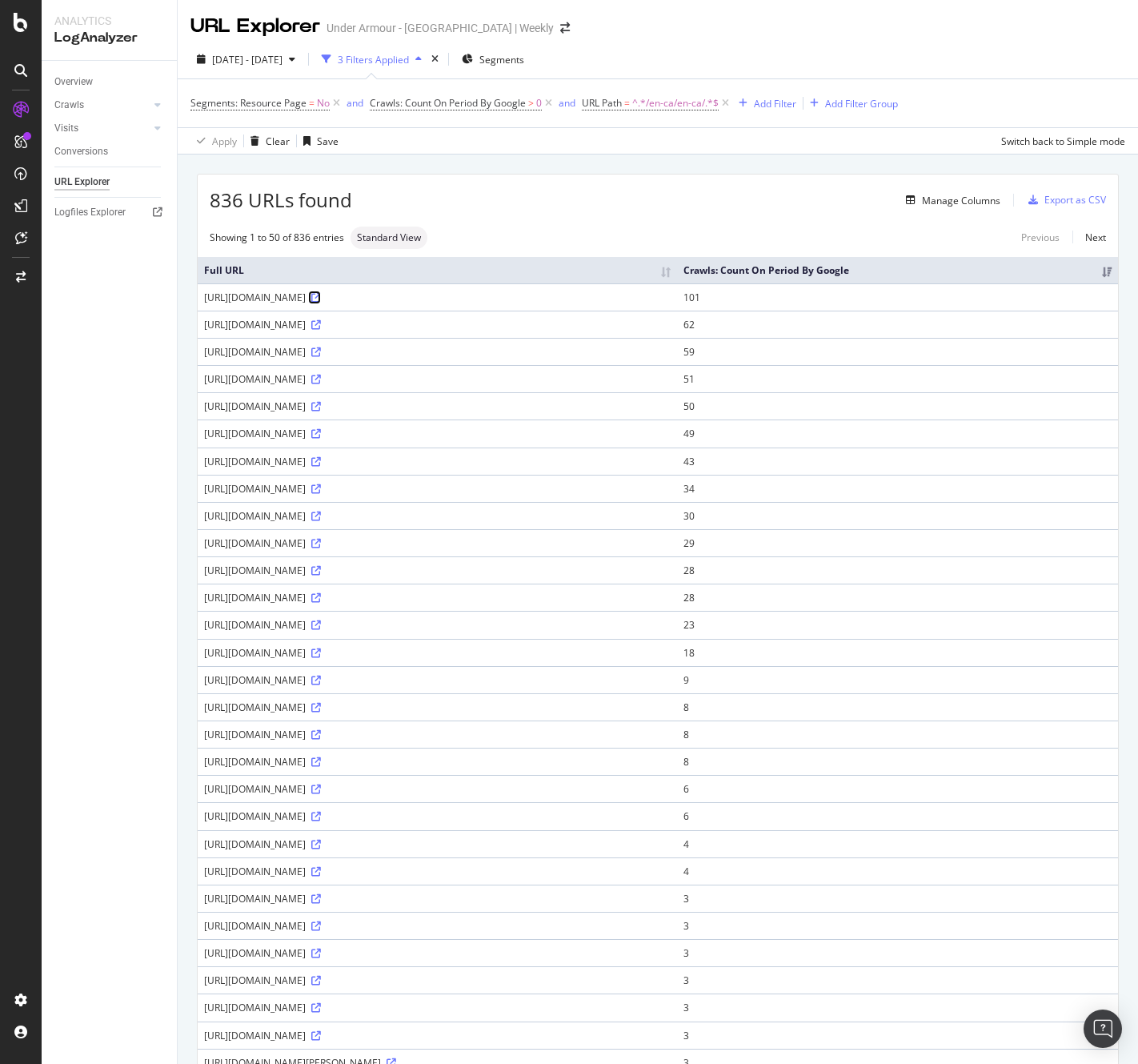
click at [321, 296] on icon at bounding box center [316, 298] width 10 height 10
click at [321, 462] on icon at bounding box center [316, 462] width 10 height 10
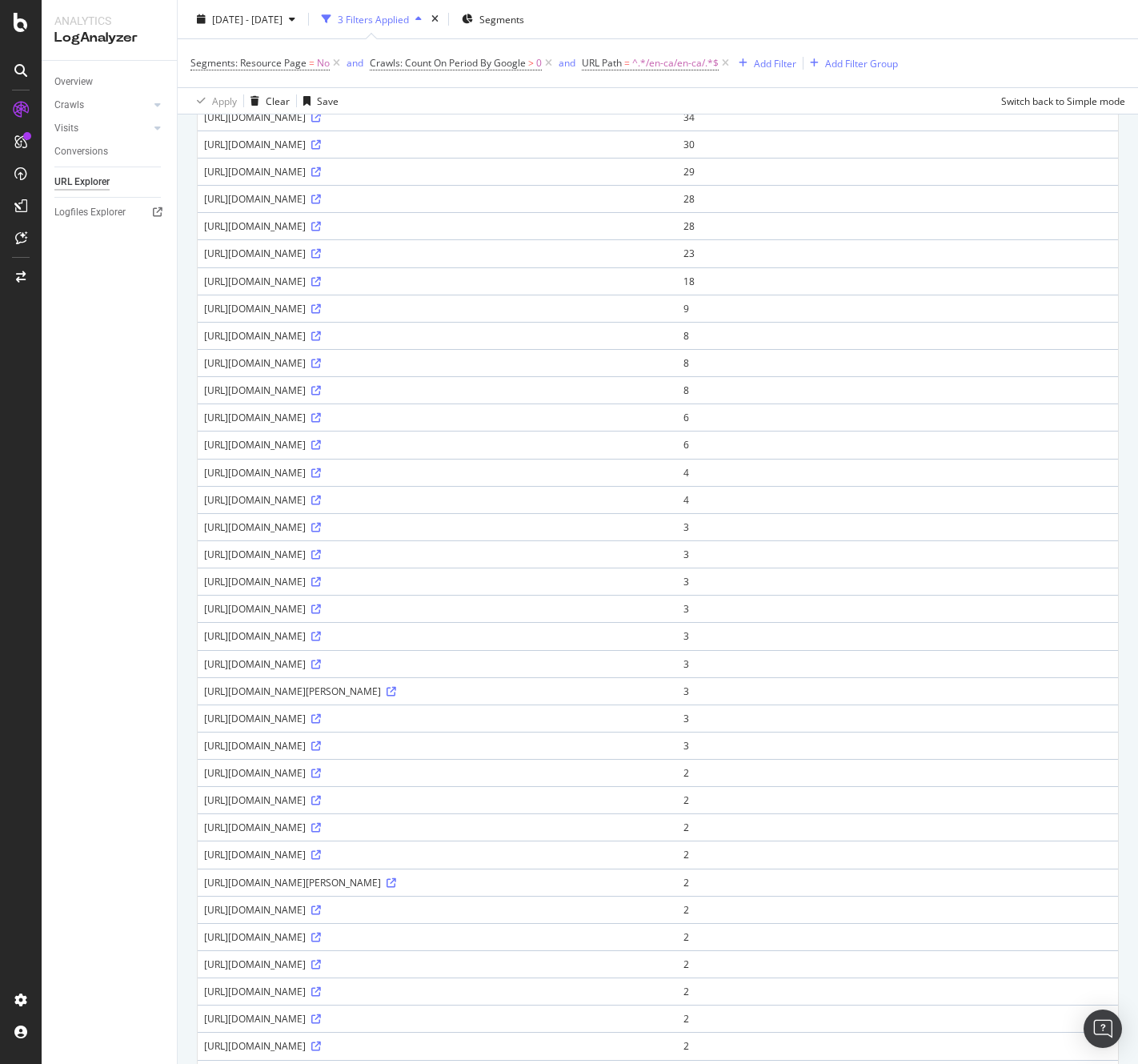
scroll to position [440, 0]
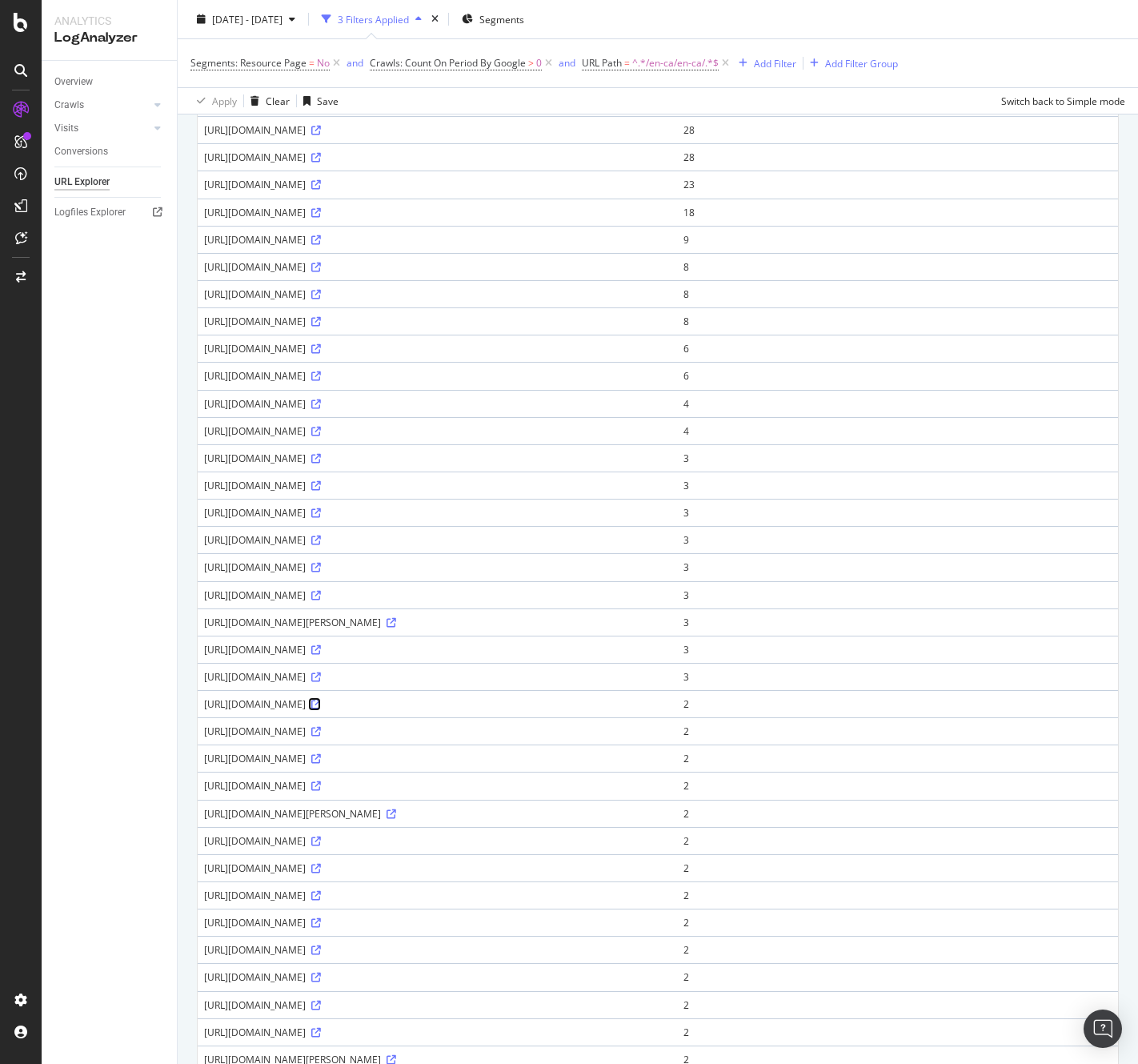
click at [321, 699] on icon at bounding box center [316, 704] width 10 height 10
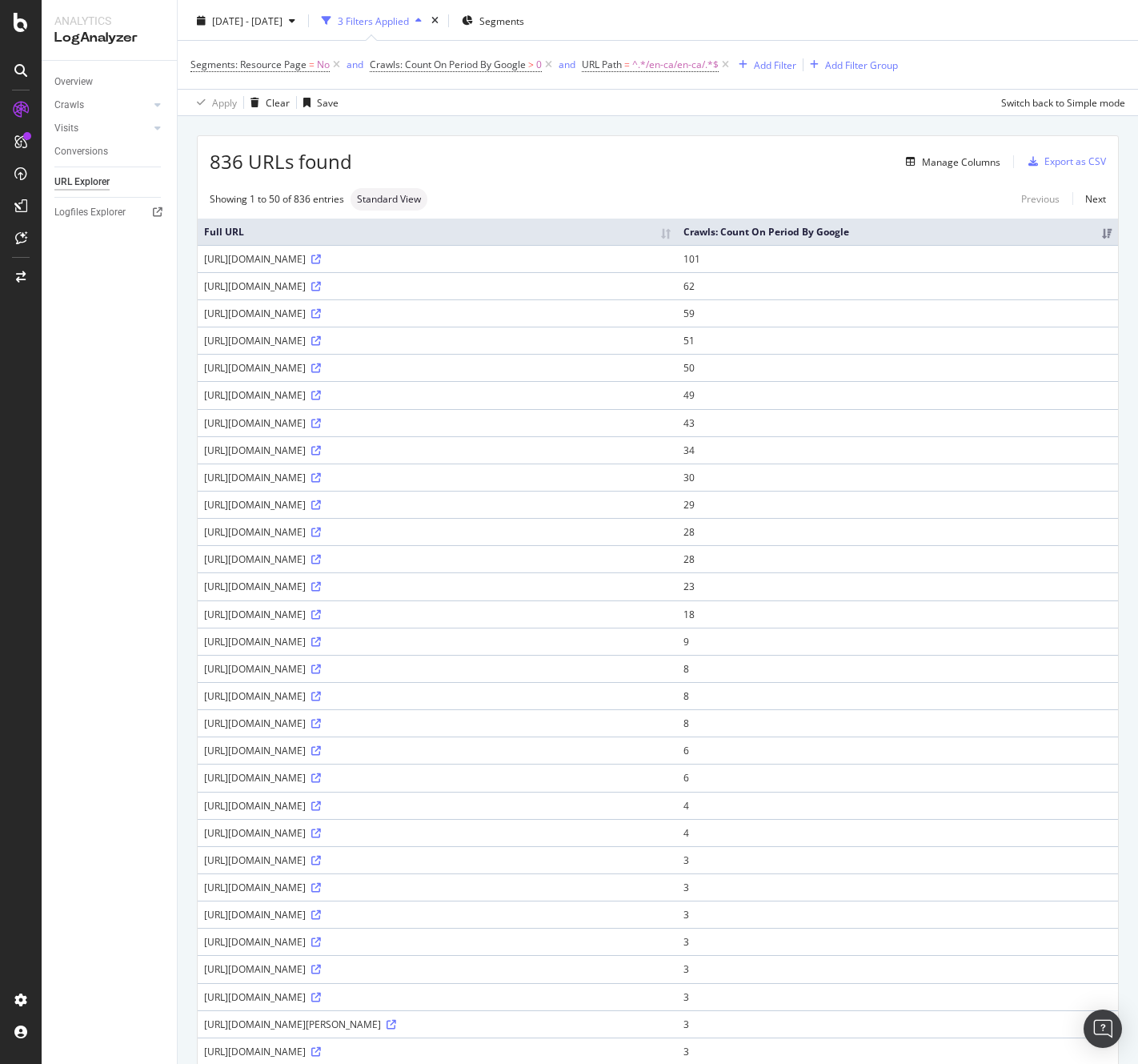
scroll to position [0, 0]
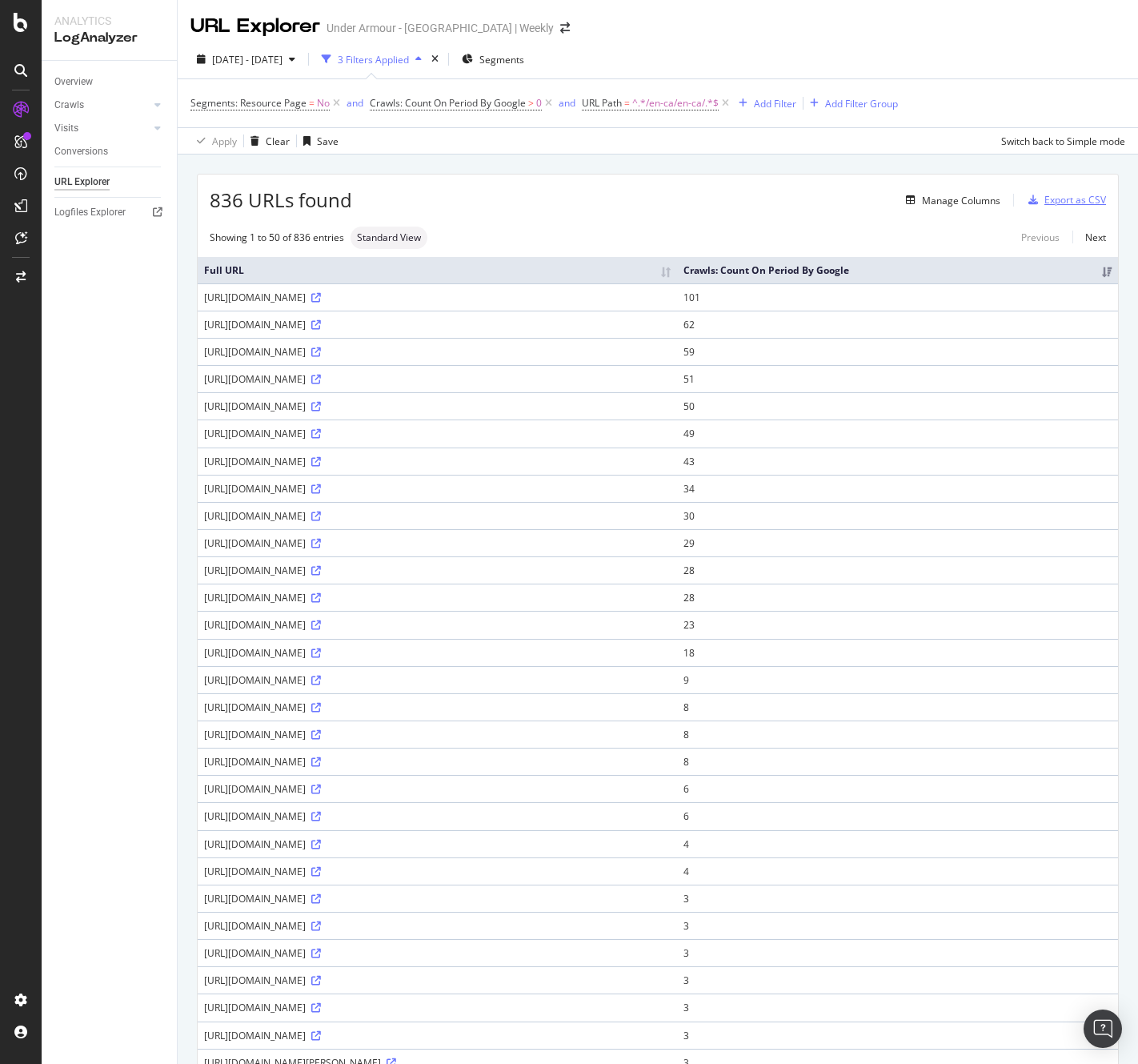
click at [1078, 203] on div "Export as CSV" at bounding box center [1076, 200] width 62 height 14
click at [882, 177] on div "836 URLs found Manage Columns Export as CSV" at bounding box center [658, 194] width 921 height 39
click at [1045, 198] on div "Export as CSV" at bounding box center [1076, 200] width 62 height 14
click at [753, 83] on div "Segments: Resource Page = No and Crawls: Count On Period By Google > 0 and URL …" at bounding box center [658, 104] width 935 height 48
click at [1061, 204] on div "Export as CSV" at bounding box center [1076, 200] width 62 height 14
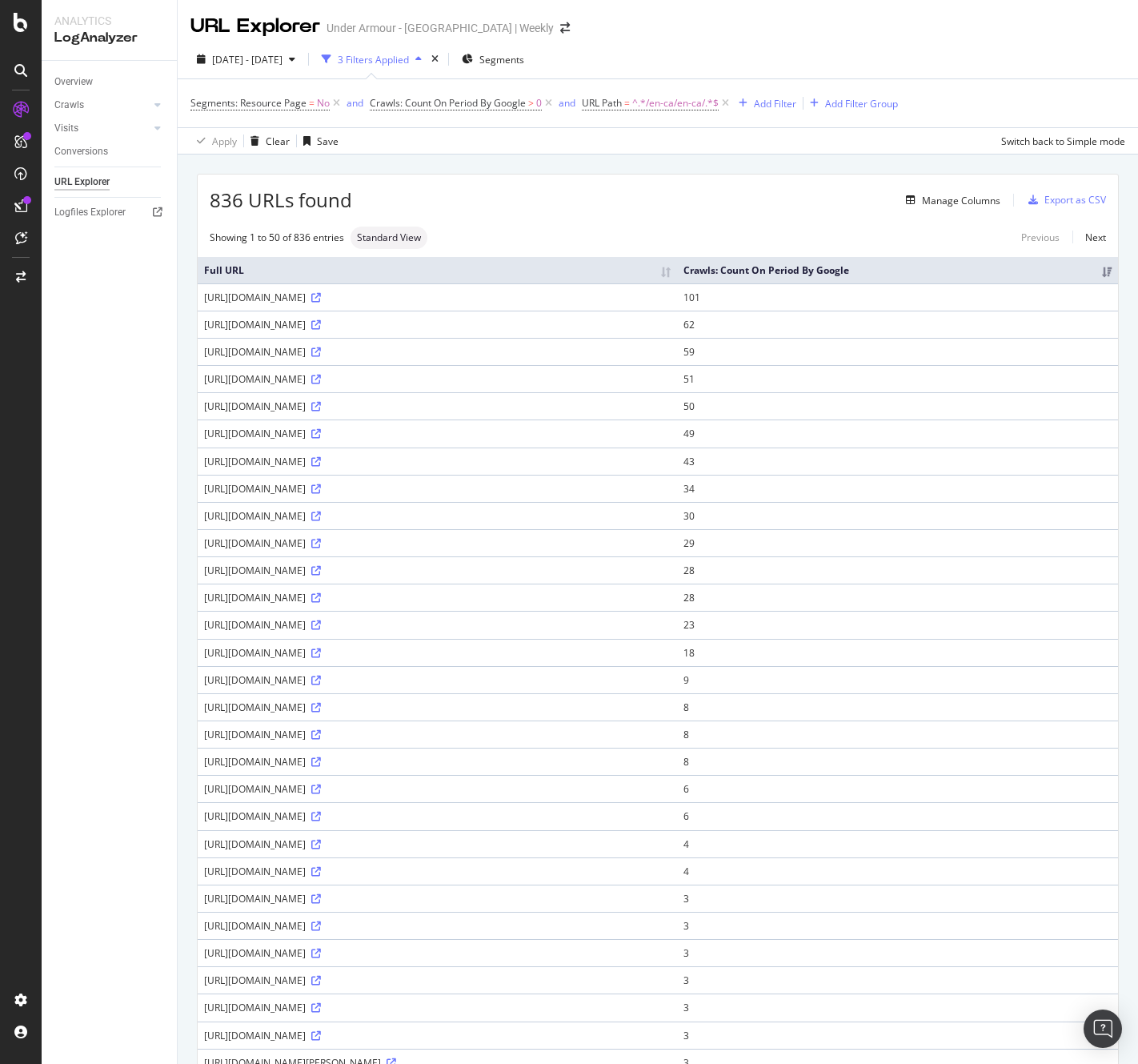
click at [824, 49] on div "2025 Aug. 6th - Sep. 4th 3 Filters Applied Segments" at bounding box center [658, 62] width 960 height 32
click at [681, 98] on span "^.*/en-ca/en-ca/.*$" at bounding box center [675, 103] width 86 height 22
click at [608, 169] on input "/en-ca/en-ca/" at bounding box center [672, 170] width 151 height 25
drag, startPoint x: 615, startPoint y: 168, endPoint x: 606, endPoint y: 169, distance: 9.1
click at [606, 169] on input "/en-ca/en-ca/" at bounding box center [672, 170] width 151 height 25
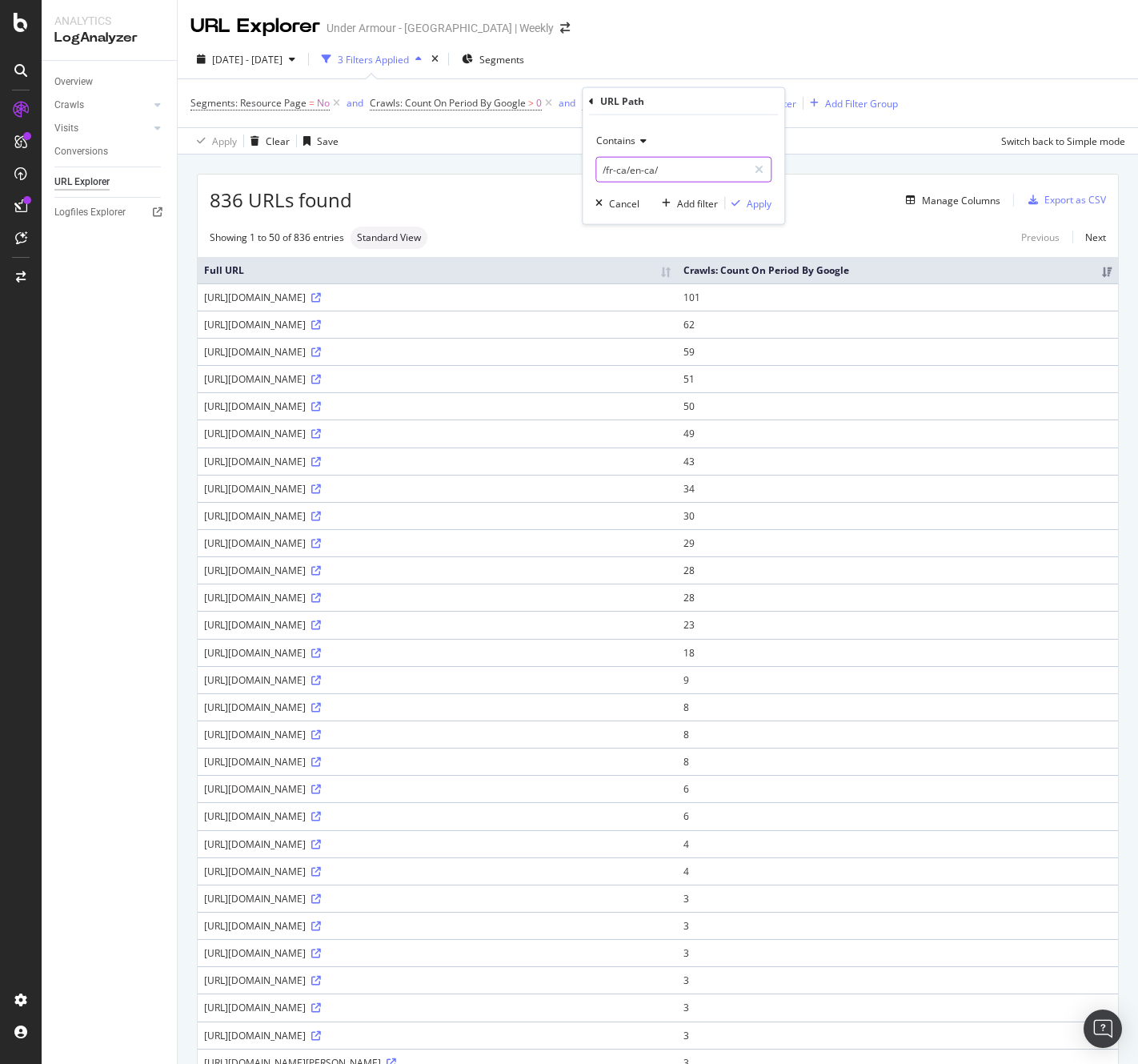
click at [641, 169] on input "/fr-ca/en-ca/" at bounding box center [672, 170] width 151 height 25
type input "/fr-ca/fr-ca/"
click at [754, 199] on div "Apply" at bounding box center [760, 203] width 25 height 14
drag, startPoint x: 205, startPoint y: 321, endPoint x: 438, endPoint y: 321, distance: 233.0
click at [438, 321] on div "https://www.underarmour.ca/fr-ca/fr-ca/c/hommes/" at bounding box center [437, 325] width 467 height 14
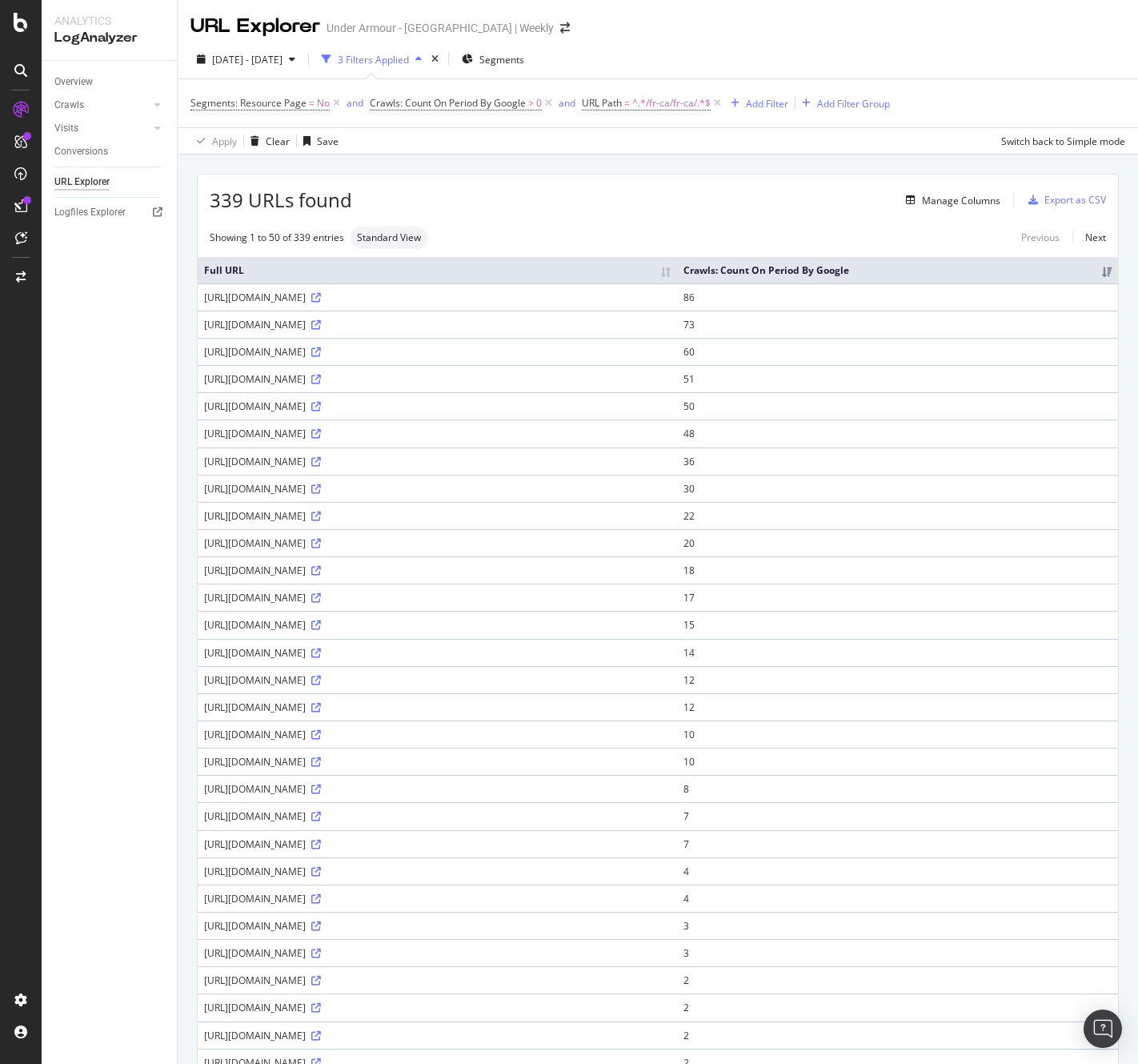
copy div "https://www.underarmour.ca/fr-ca/fr-ca/c/hommes/"
drag, startPoint x: 204, startPoint y: 592, endPoint x: 469, endPoint y: 592, distance: 265.0
click at [469, 592] on td "https://www.underarmour.ca/fr-ca/fr-ca/c/bonnes-affaires/" at bounding box center [438, 596] width 479 height 27
copy div "https://www.underarmour.ca/fr-ca/fr-ca/c/bonnes-affaires/"
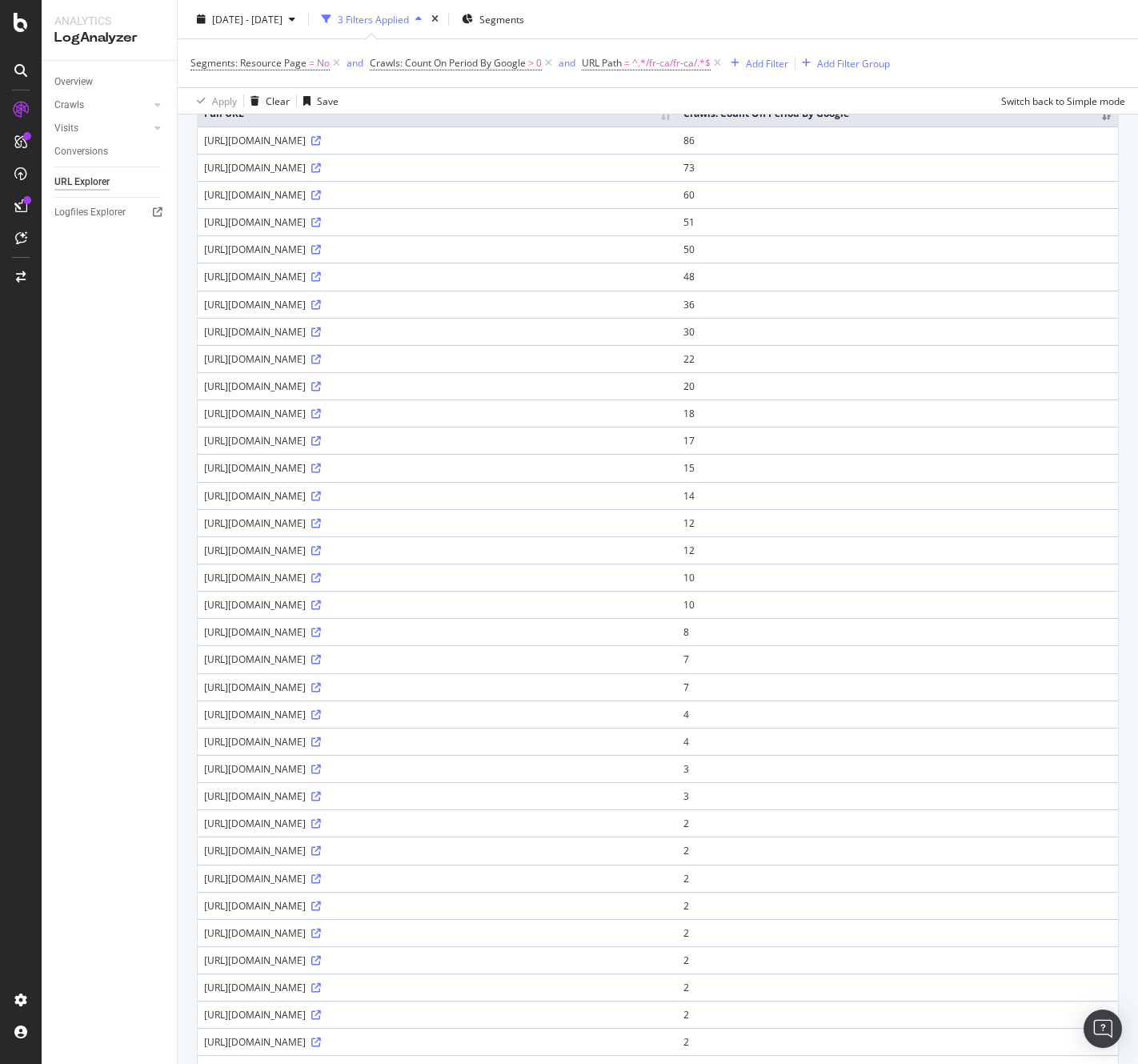
scroll to position [200, 0]
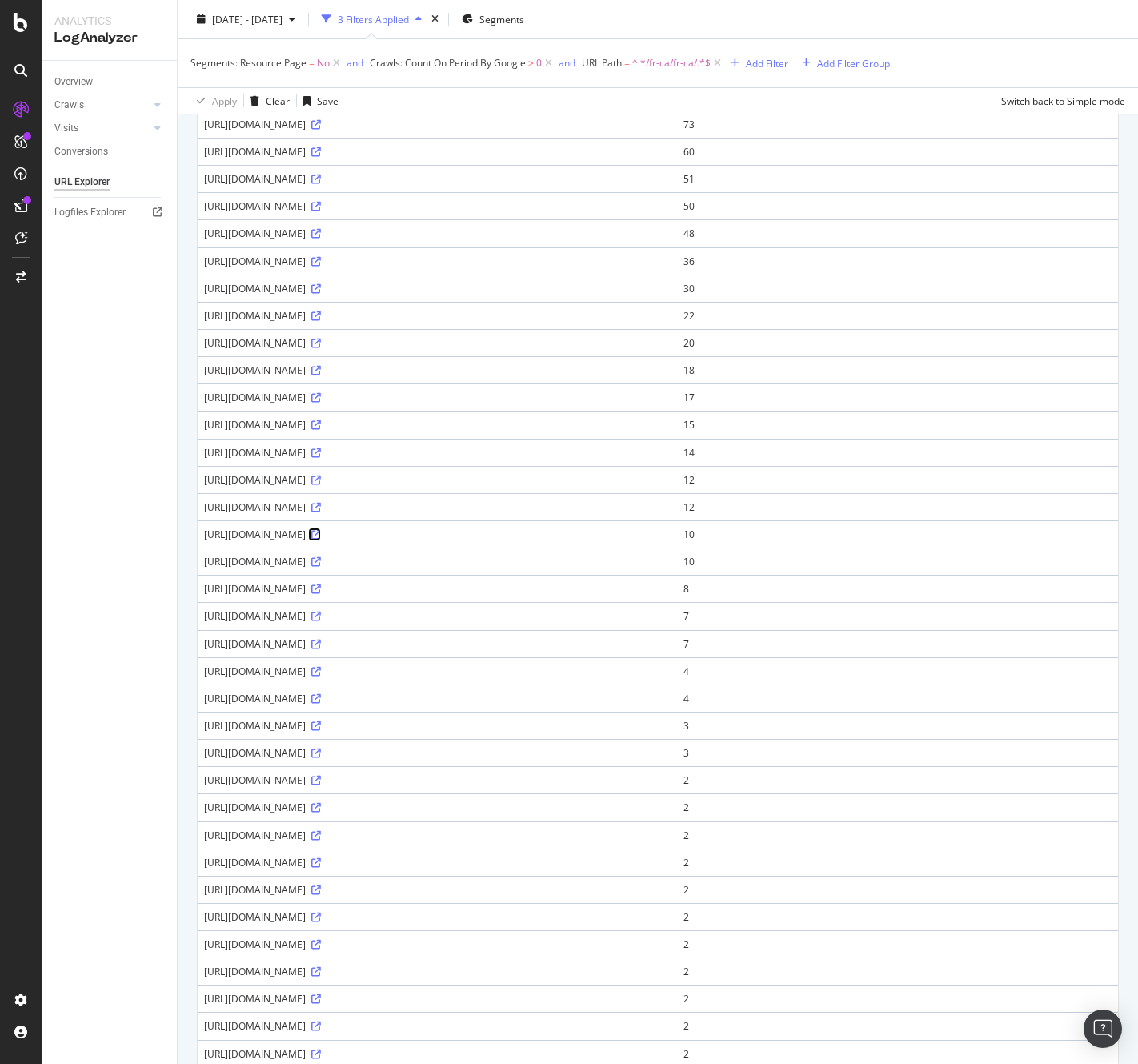
click at [321, 530] on icon at bounding box center [316, 534] width 10 height 10
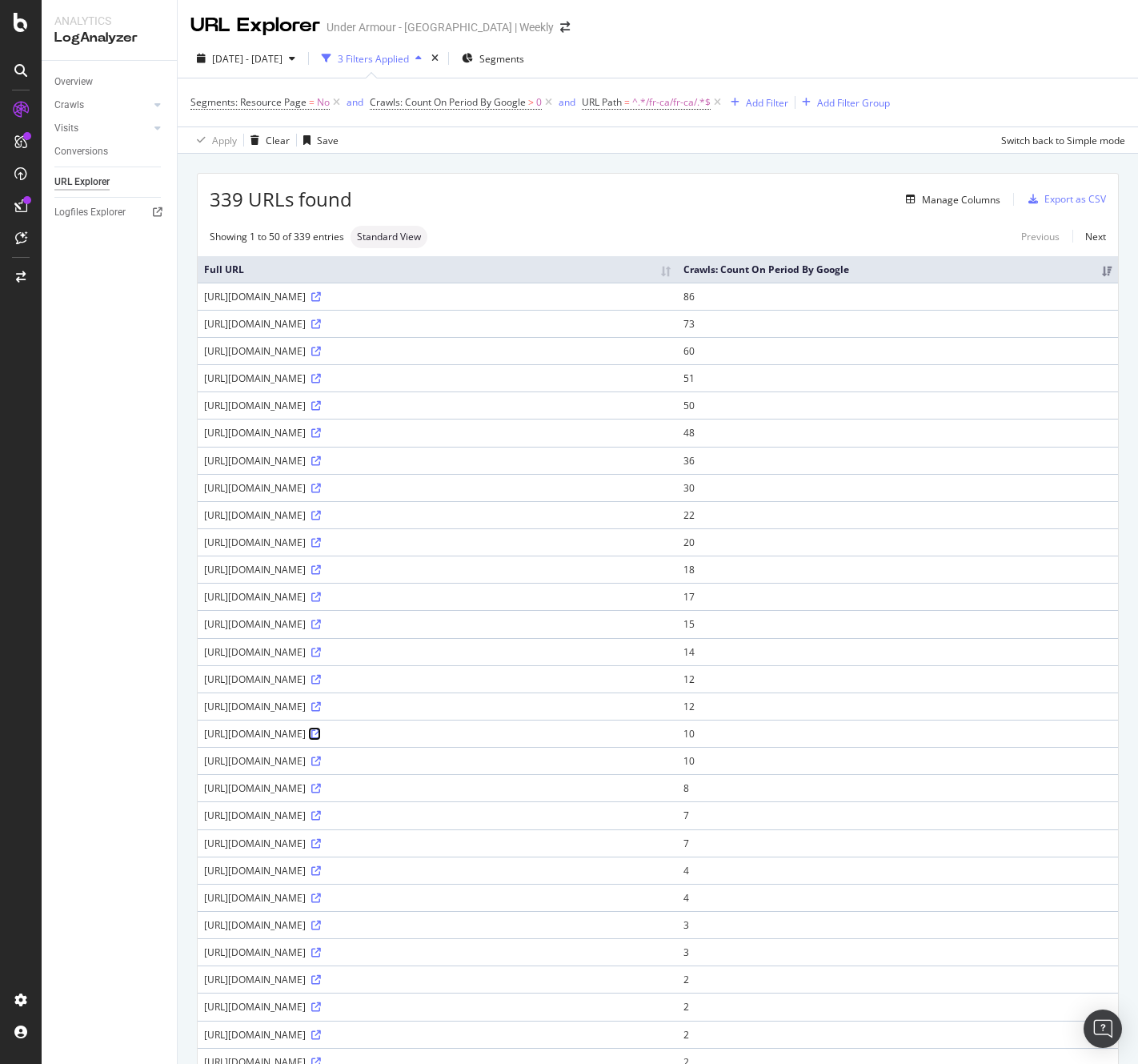
scroll to position [0, 0]
click at [321, 320] on icon at bounding box center [316, 325] width 10 height 10
click at [561, 26] on icon "arrow-right-arrow-left" at bounding box center [566, 28] width 10 height 12
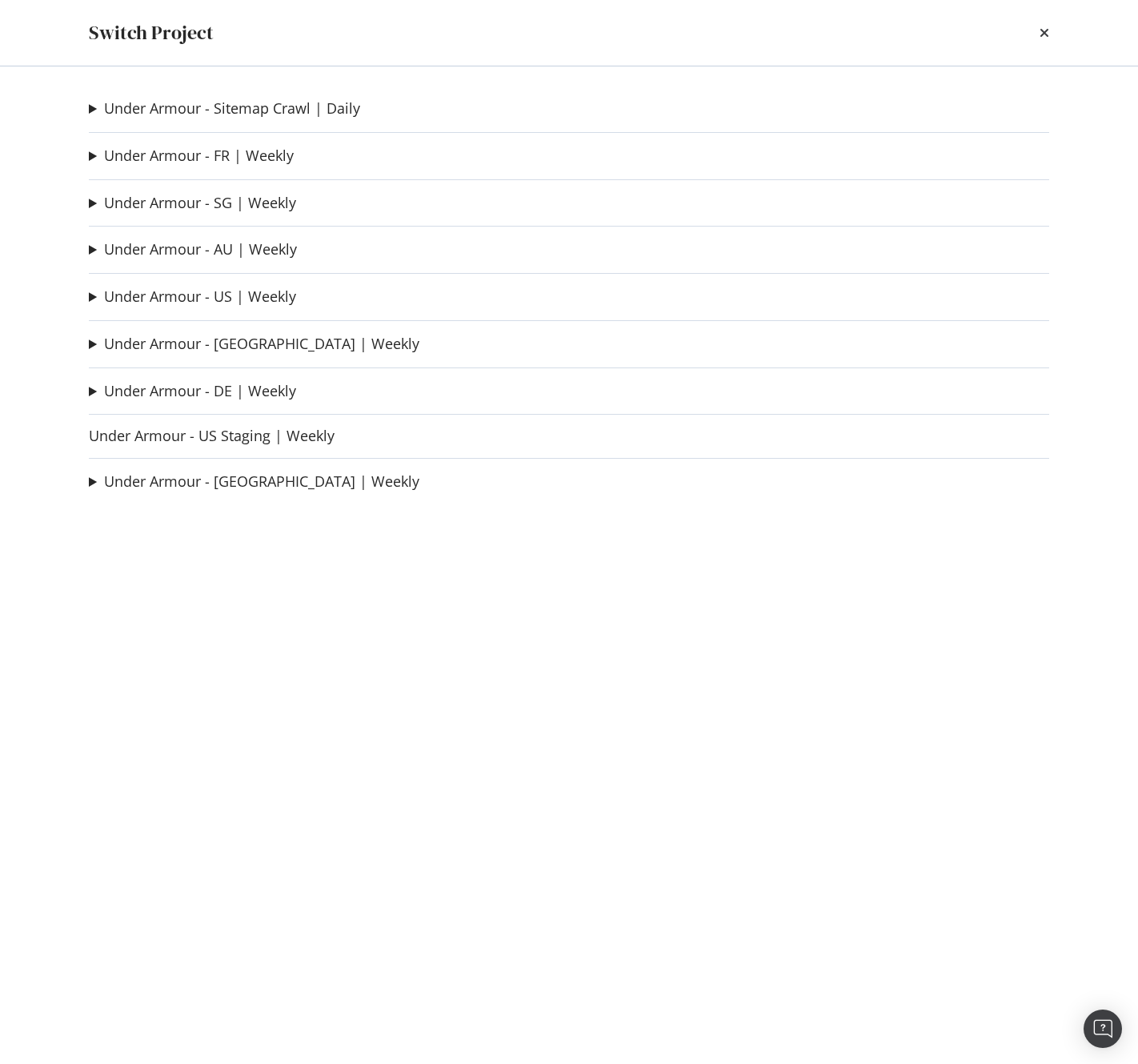
click at [1055, 33] on div "Switch Project" at bounding box center [569, 33] width 1024 height 66
click at [1044, 35] on icon "times" at bounding box center [1045, 32] width 10 height 13
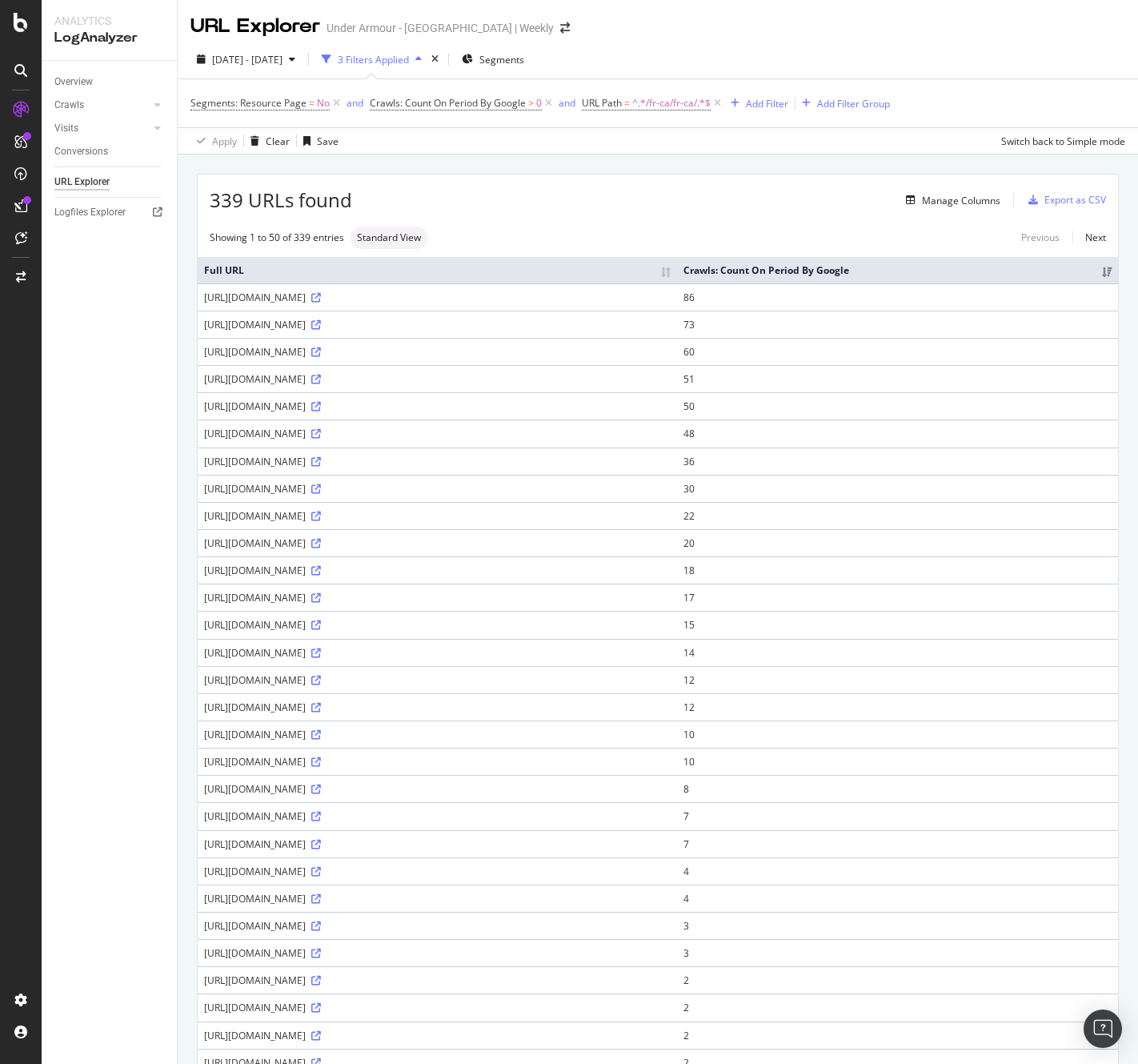
click at [977, 17] on div "URL Explorer Under Armour - CA | Weekly" at bounding box center [658, 19] width 960 height 40
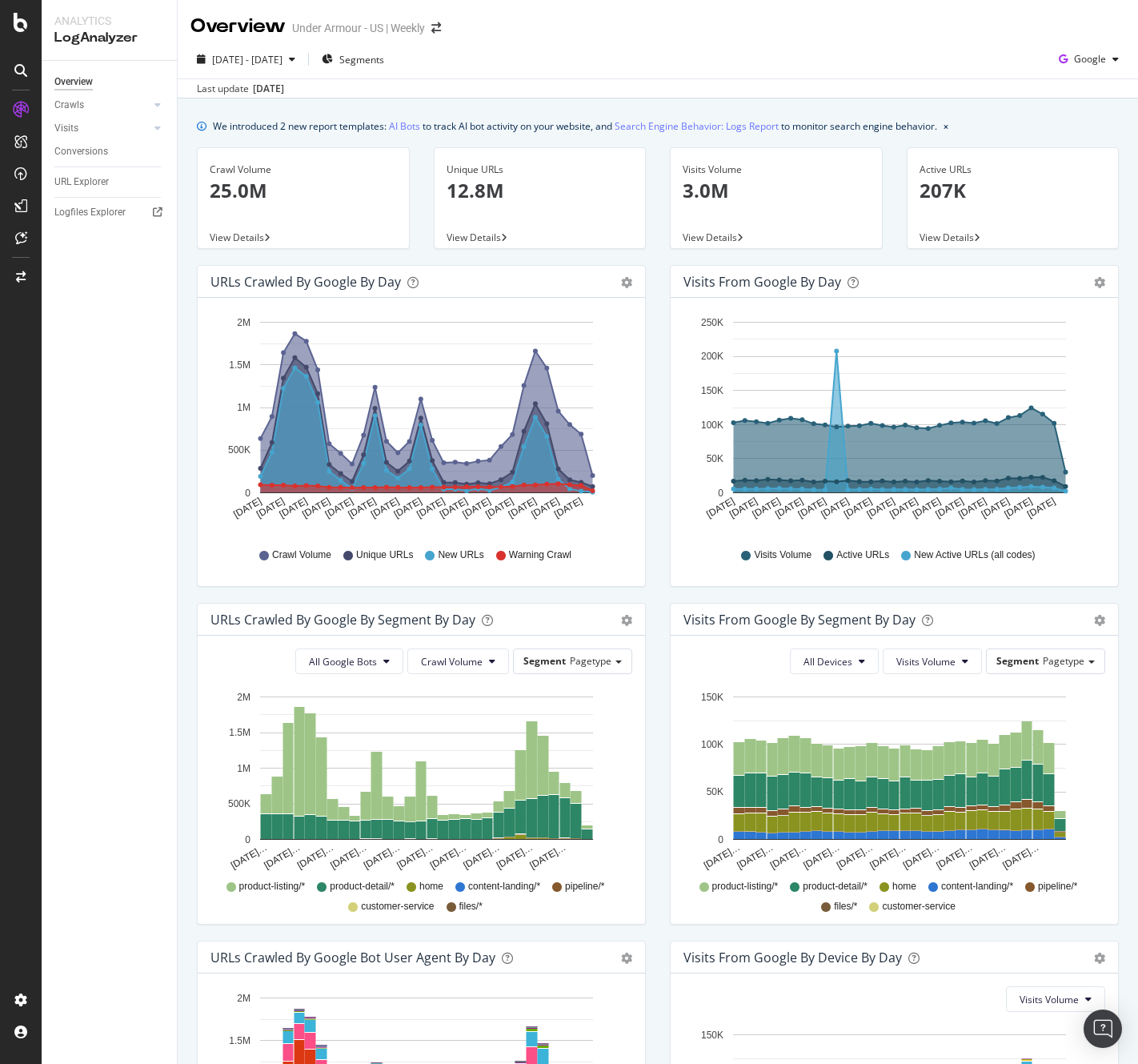
click at [234, 194] on p "25.0M" at bounding box center [303, 190] width 187 height 27
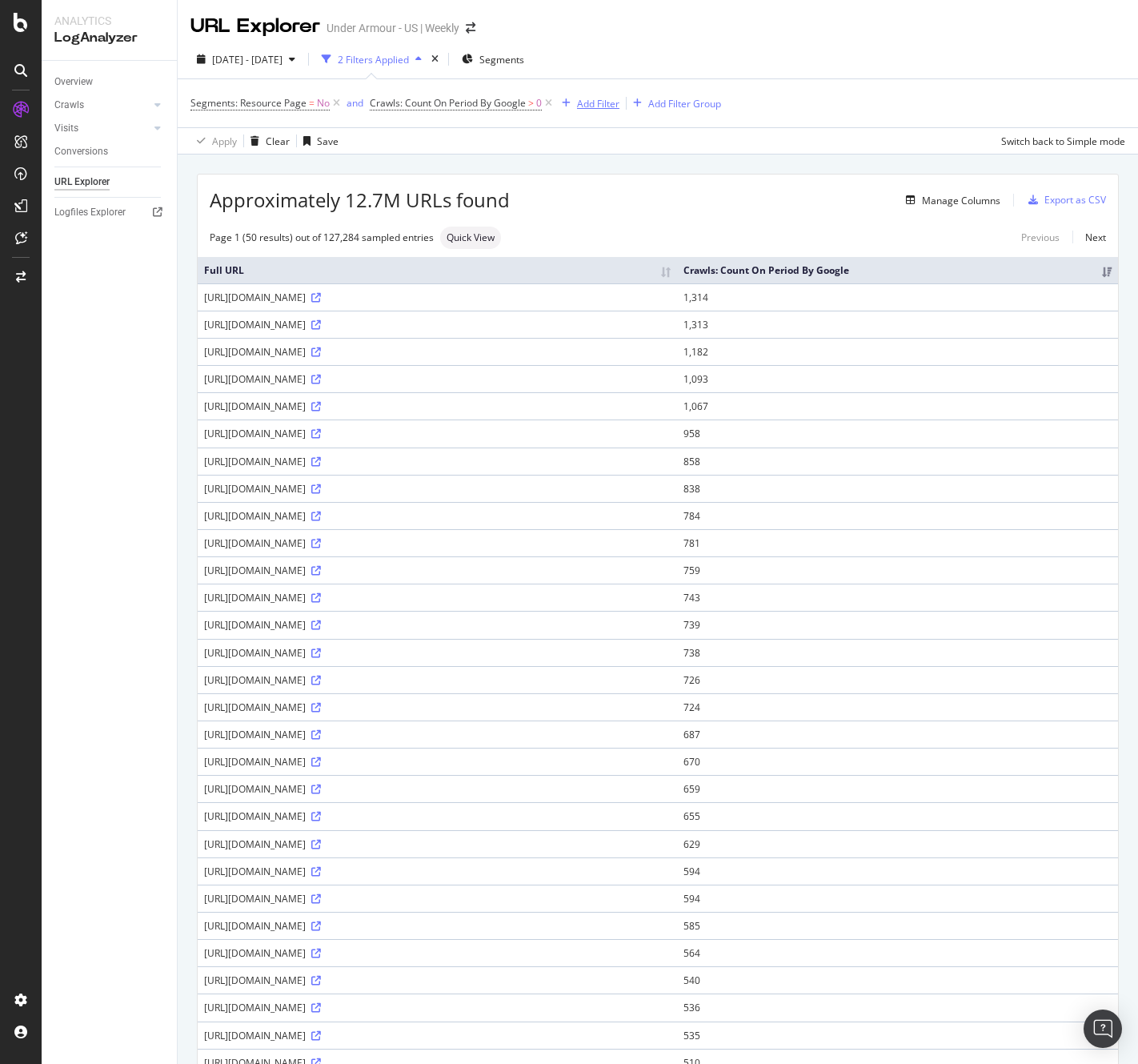
click at [598, 105] on div "Add Filter" at bounding box center [599, 104] width 43 height 14
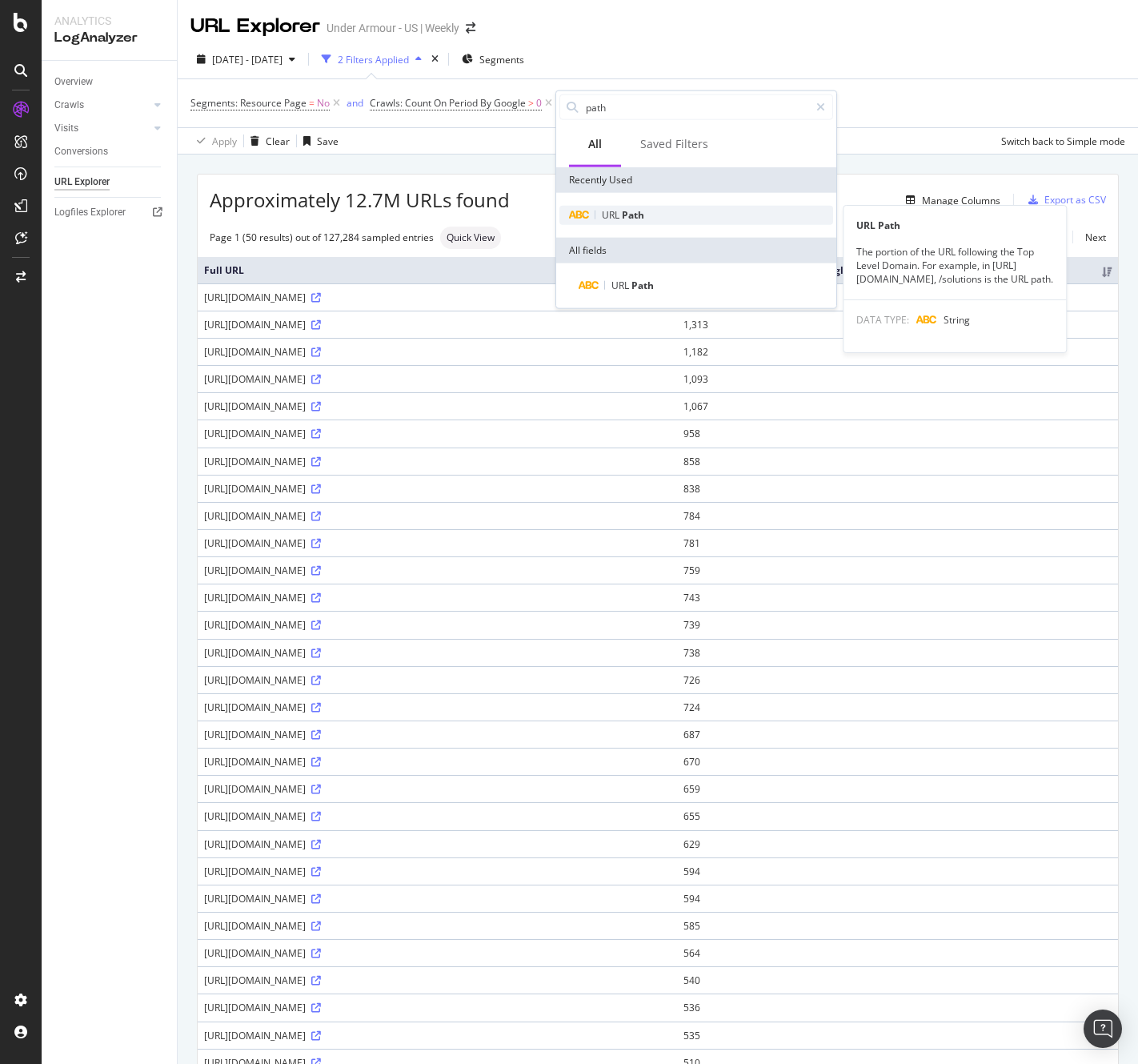
type input "path"
click at [635, 212] on span "Path" at bounding box center [633, 215] width 22 height 14
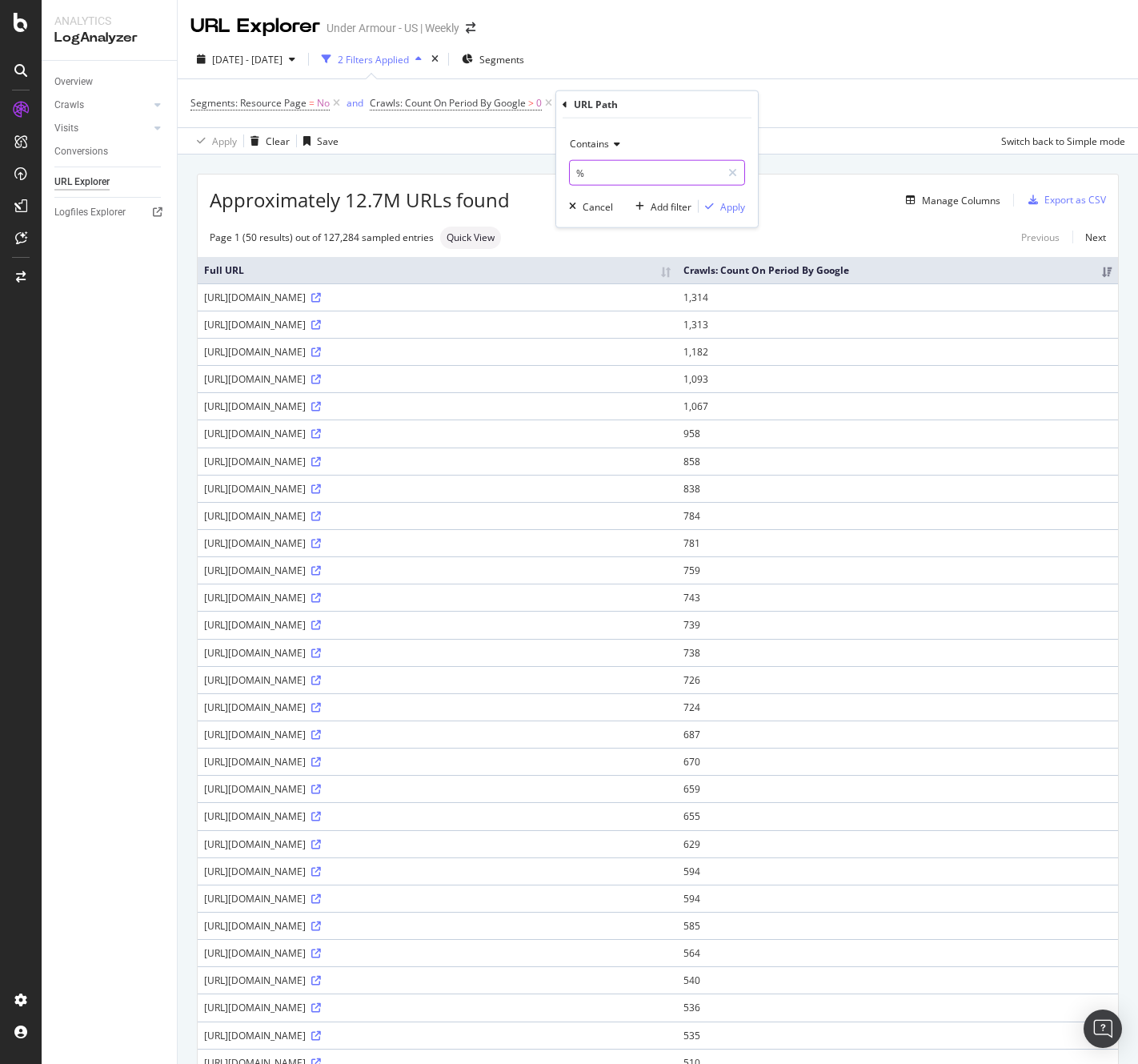
click at [634, 177] on input "%" at bounding box center [645, 173] width 151 height 25
type input "/en-us/en-us/"
click at [729, 207] on div "Apply" at bounding box center [733, 206] width 25 height 14
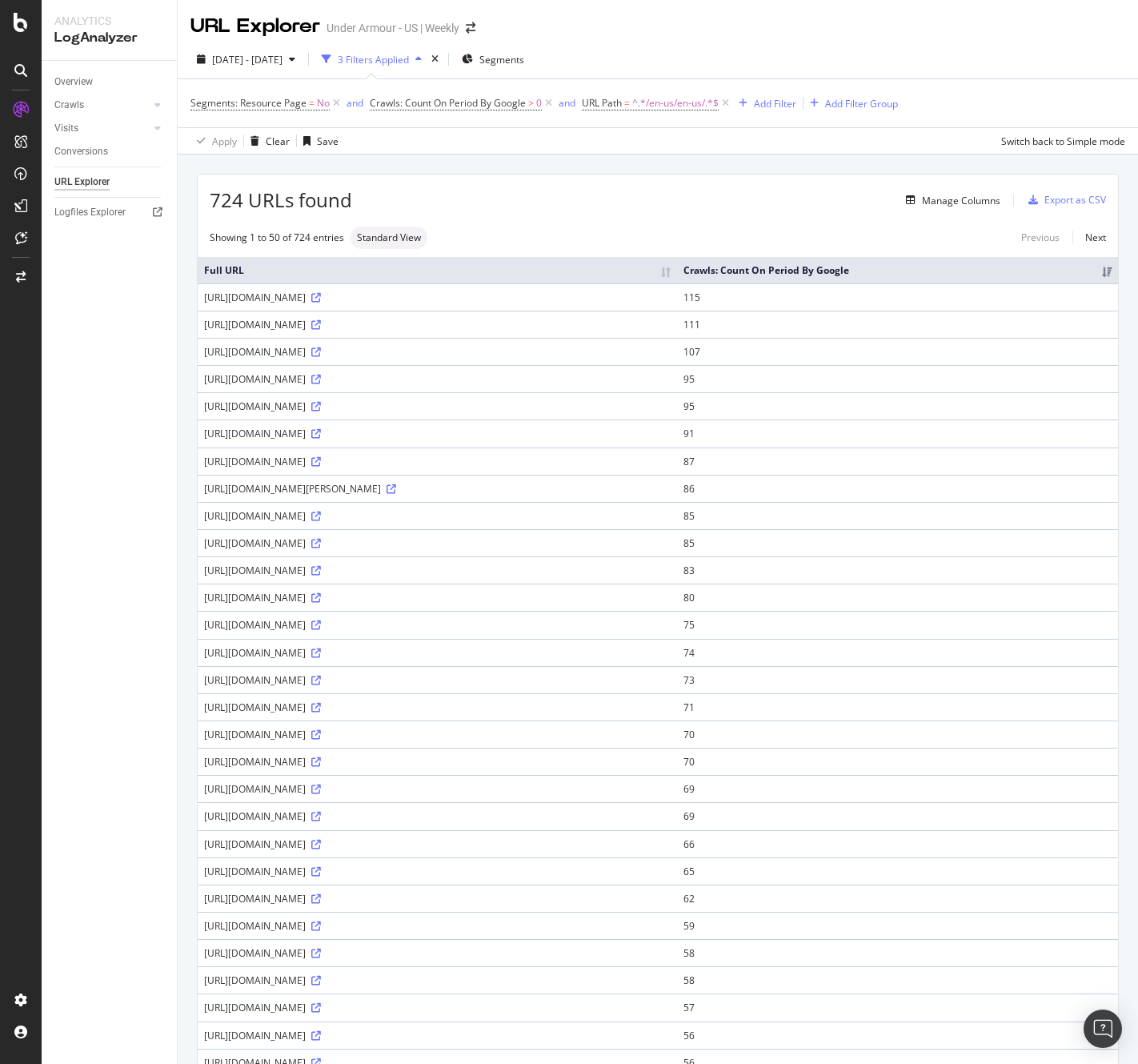
drag, startPoint x: 205, startPoint y: 295, endPoint x: 500, endPoint y: 295, distance: 295.0
click at [500, 295] on div "[URL][DOMAIN_NAME]" at bounding box center [437, 298] width 467 height 14
copy div "[URL][DOMAIN_NAME]"
click at [321, 294] on icon at bounding box center [316, 298] width 10 height 10
click at [321, 403] on icon at bounding box center [316, 406] width 10 height 10
